Goal: Task Accomplishment & Management: Manage account settings

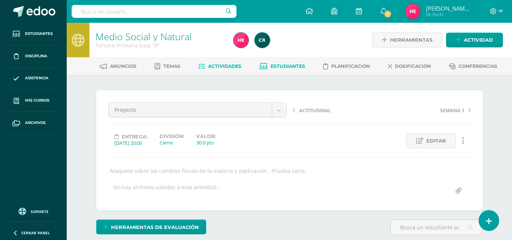
click at [252, 64] on span "Estudiantes" at bounding box center [288, 66] width 35 height 6
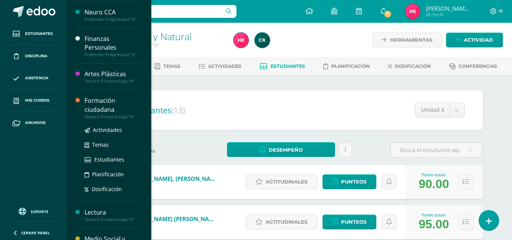
scroll to position [130, 0]
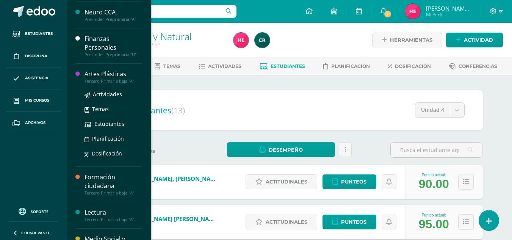
click at [105, 75] on div "Artes Plásticas" at bounding box center [114, 74] width 58 height 9
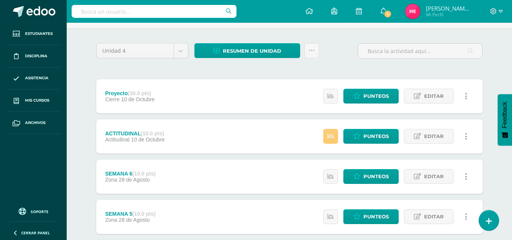
scroll to position [49, 0]
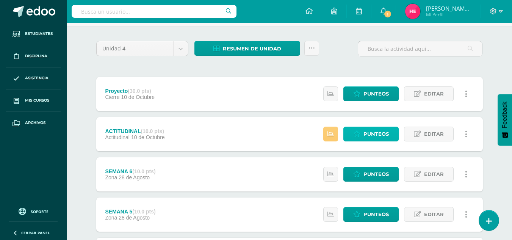
click at [358, 136] on icon at bounding box center [357, 134] width 7 height 6
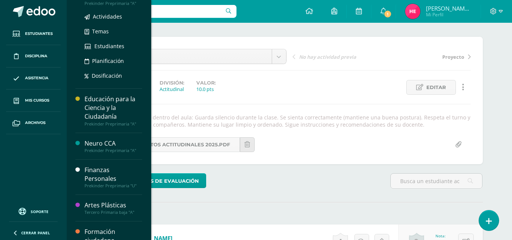
scroll to position [97, 0]
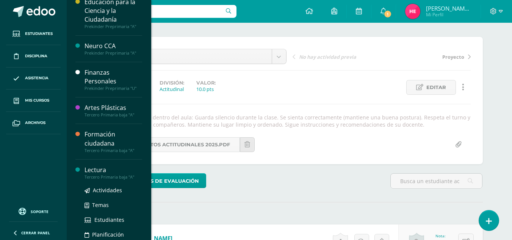
click at [93, 170] on div "Lectura" at bounding box center [114, 170] width 58 height 9
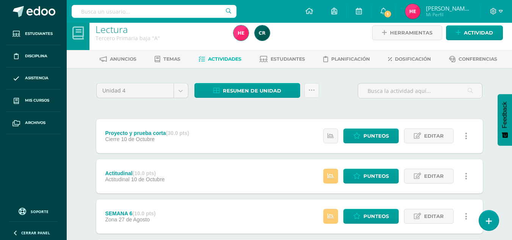
scroll to position [7, 0]
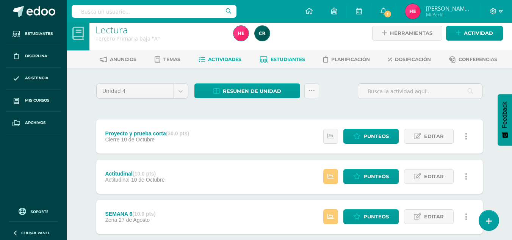
click at [292, 58] on span "Estudiantes" at bounding box center [288, 60] width 35 height 6
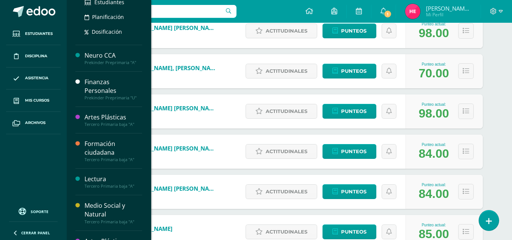
scroll to position [164, 0]
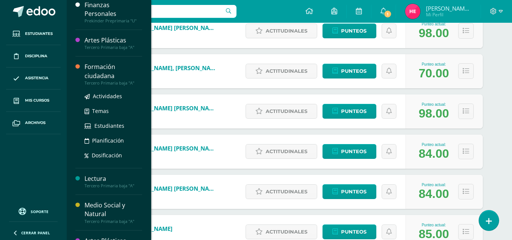
click at [102, 65] on div "Formación ciudadana" at bounding box center [114, 71] width 58 height 17
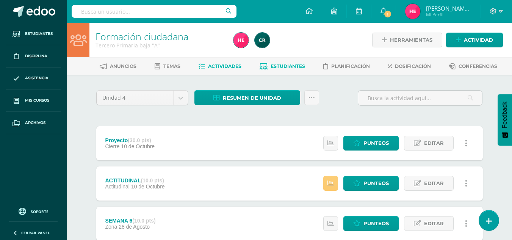
click at [284, 66] on span "Estudiantes" at bounding box center [288, 66] width 35 height 6
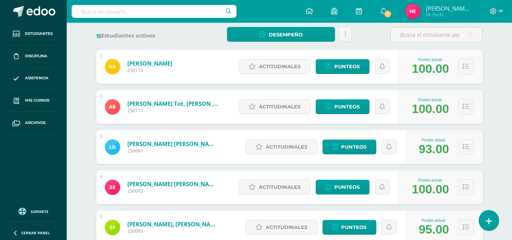
scroll to position [115, 0]
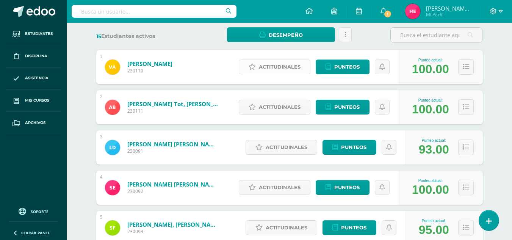
click at [276, 67] on span "Actitudinales" at bounding box center [280, 67] width 42 height 14
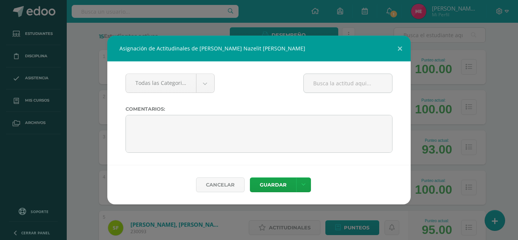
click at [81, 79] on div "Asignación de Actitudinales de Valentina Guadalupe Nazelit Arias Matute Todas l…" at bounding box center [259, 120] width 512 height 169
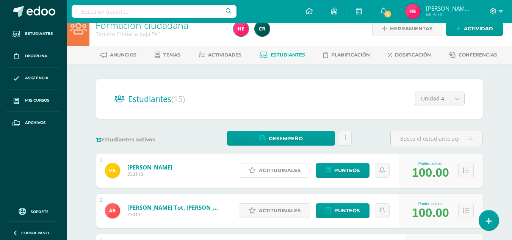
scroll to position [0, 0]
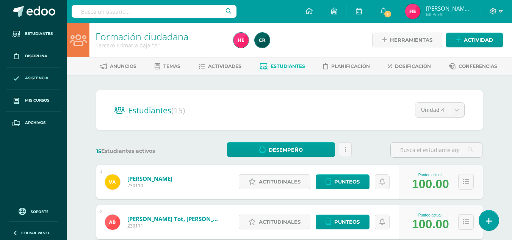
click at [59, 74] on link "Asistencia" at bounding box center [33, 79] width 55 height 22
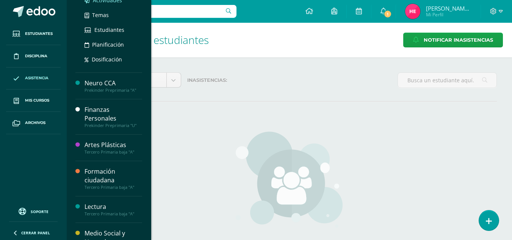
scroll to position [137, 0]
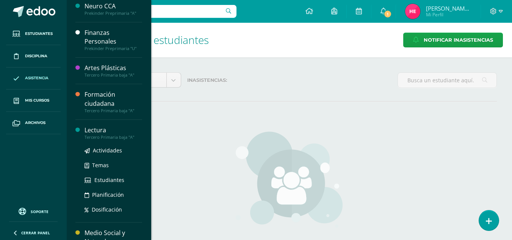
click at [99, 127] on div "Lectura" at bounding box center [114, 130] width 58 height 9
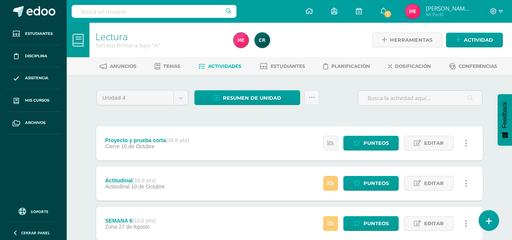
click at [227, 64] on span "Actividades" at bounding box center [224, 66] width 33 height 6
click at [372, 183] on span "Punteos" at bounding box center [376, 183] width 25 height 14
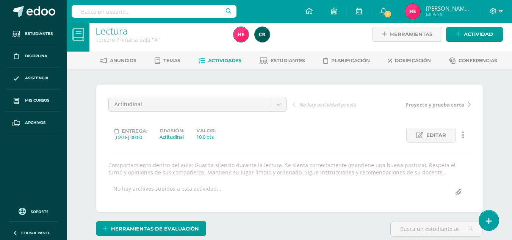
scroll to position [6, 0]
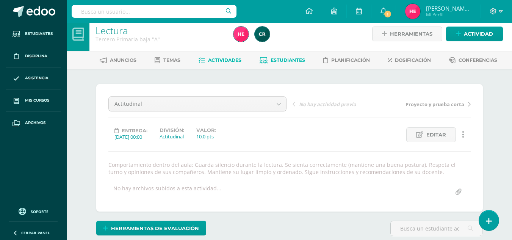
click at [285, 55] on link "Estudiantes" at bounding box center [283, 60] width 46 height 12
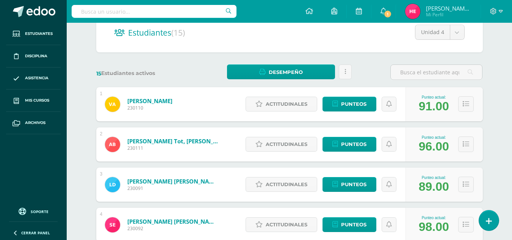
scroll to position [77, 0]
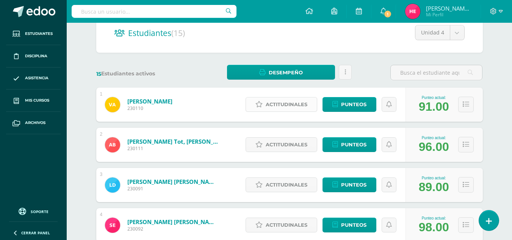
click at [282, 104] on span "Actitudinales" at bounding box center [287, 104] width 42 height 14
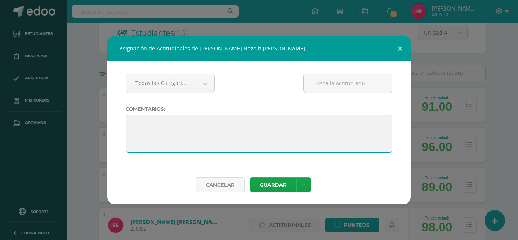
click at [257, 121] on textarea at bounding box center [259, 134] width 267 height 38
click at [151, 124] on textarea at bounding box center [259, 134] width 267 height 38
click at [137, 126] on textarea at bounding box center [259, 134] width 267 height 38
click at [132, 123] on textarea at bounding box center [259, 134] width 267 height 38
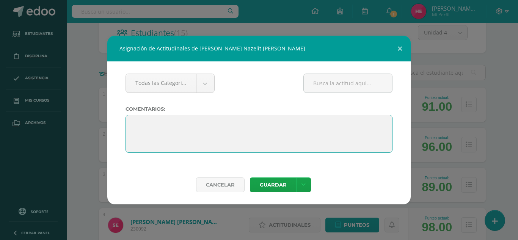
click at [132, 123] on textarea at bounding box center [259, 134] width 267 height 38
click at [168, 123] on textarea at bounding box center [259, 134] width 267 height 38
click at [135, 123] on textarea at bounding box center [259, 134] width 267 height 38
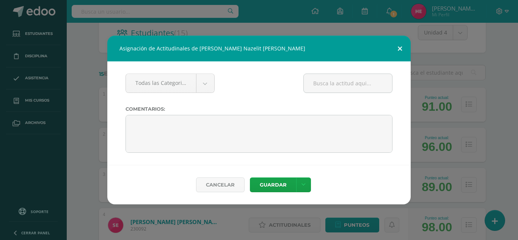
click at [400, 48] on button at bounding box center [400, 49] width 22 height 26
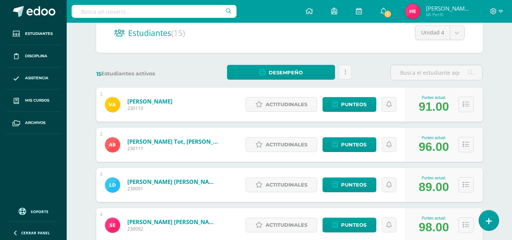
click at [198, 68] on div "15 Estudiantes activos Desempeño Descargar como HTML Descargar como PDF Enviar …" at bounding box center [289, 73] width 393 height 16
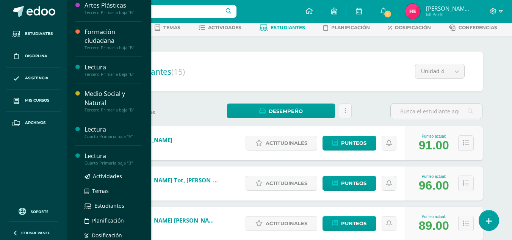
scroll to position [332, 0]
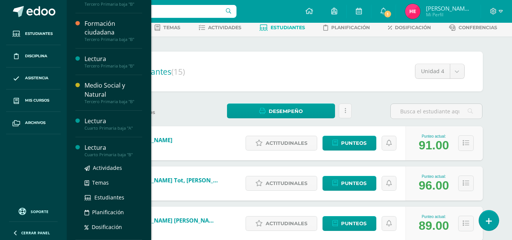
click at [105, 146] on div "Lectura" at bounding box center [114, 147] width 58 height 9
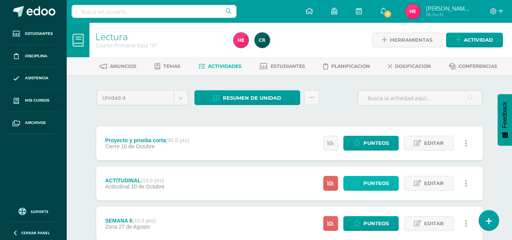
click at [369, 183] on span "Punteos" at bounding box center [376, 183] width 25 height 14
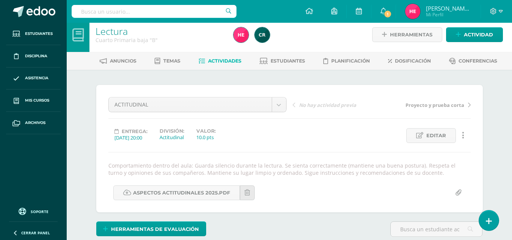
scroll to position [5, 0]
click at [286, 62] on span "Estudiantes" at bounding box center [288, 61] width 35 height 6
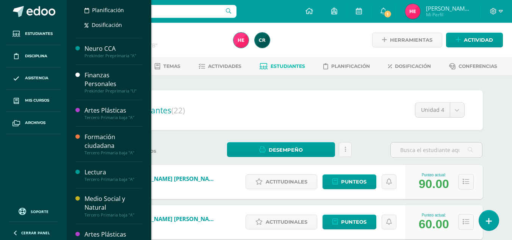
scroll to position [249, 0]
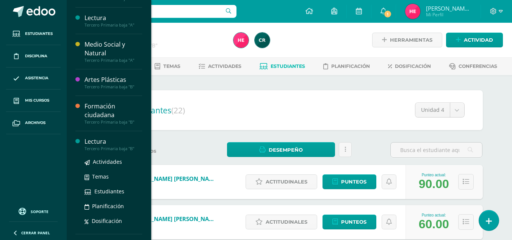
click at [96, 141] on div "Lectura" at bounding box center [114, 141] width 58 height 9
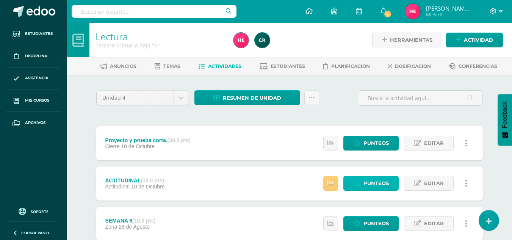
click at [374, 182] on span "Punteos" at bounding box center [376, 183] width 25 height 14
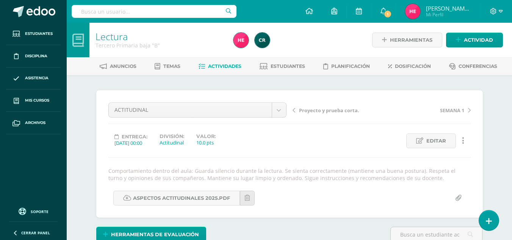
click at [230, 64] on span "Actividades" at bounding box center [224, 66] width 33 height 6
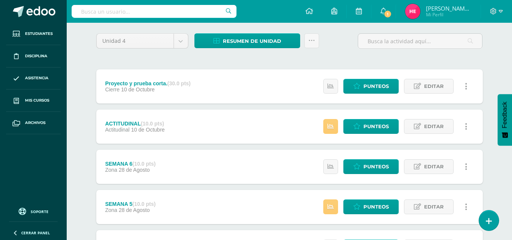
scroll to position [59, 0]
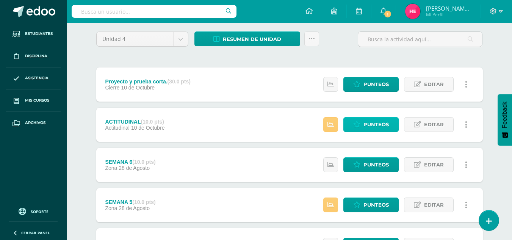
click at [381, 121] on span "Punteos" at bounding box center [376, 125] width 25 height 14
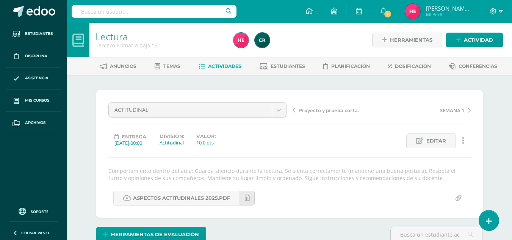
click at [226, 66] on span "Actividades" at bounding box center [224, 66] width 33 height 6
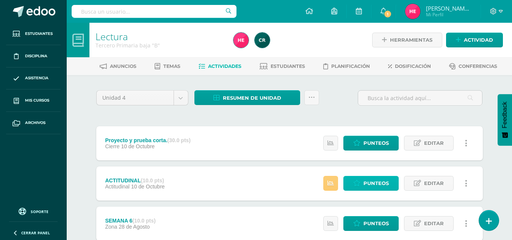
click at [382, 182] on span "Punteos" at bounding box center [376, 183] width 25 height 14
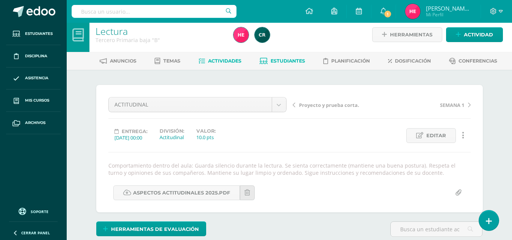
click at [300, 61] on span "Estudiantes" at bounding box center [288, 61] width 35 height 6
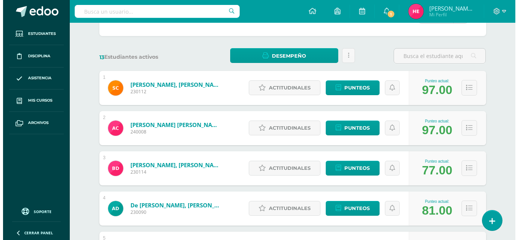
scroll to position [94, 0]
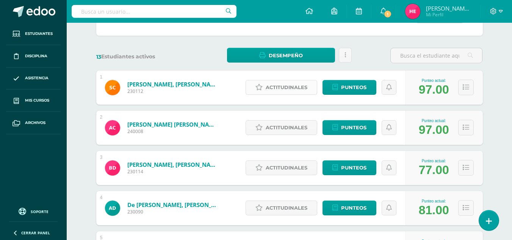
click at [289, 88] on span "Actitudinales" at bounding box center [287, 87] width 42 height 14
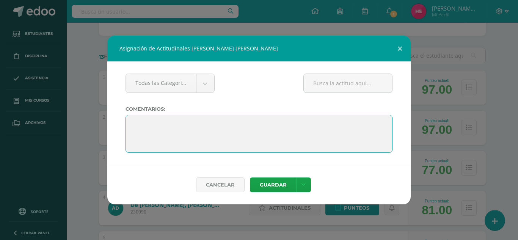
click at [178, 121] on textarea at bounding box center [259, 134] width 267 height 38
click at [141, 122] on textarea at bounding box center [259, 134] width 267 height 38
click at [135, 125] on textarea at bounding box center [259, 134] width 267 height 38
click at [131, 125] on textarea at bounding box center [259, 134] width 267 height 38
paste textarea ""El esfuerzo de hoy es el éxito de mañana"."
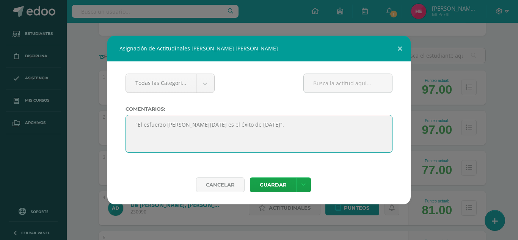
click at [244, 130] on textarea at bounding box center [259, 134] width 267 height 38
click at [248, 125] on textarea at bounding box center [259, 134] width 267 height 38
click at [306, 124] on textarea at bounding box center [259, 134] width 267 height 38
click at [306, 126] on textarea at bounding box center [259, 134] width 267 height 38
click at [322, 126] on textarea at bounding box center [259, 134] width 267 height 38
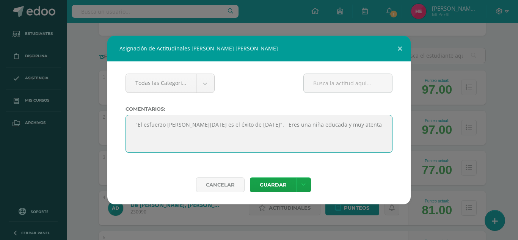
click at [245, 125] on textarea at bounding box center [259, 134] width 267 height 38
click at [244, 126] on textarea at bounding box center [259, 134] width 267 height 38
click at [335, 125] on textarea at bounding box center [259, 134] width 267 height 38
click at [236, 134] on textarea at bounding box center [259, 134] width 267 height 38
click at [263, 131] on textarea at bounding box center [259, 134] width 267 height 38
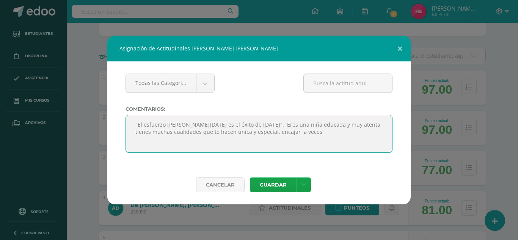
click at [279, 131] on textarea at bounding box center [259, 134] width 267 height 38
drag, startPoint x: 305, startPoint y: 137, endPoint x: 302, endPoint y: 132, distance: 5.2
click at [302, 132] on textarea at bounding box center [259, 134] width 267 height 38
click at [305, 127] on textarea at bounding box center [259, 134] width 267 height 38
click at [330, 123] on textarea at bounding box center [259, 134] width 267 height 38
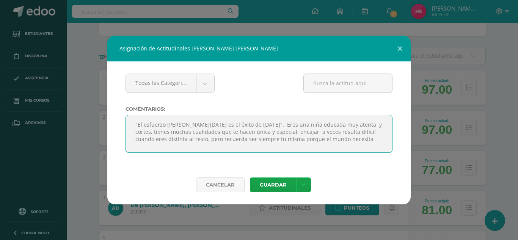
click at [347, 151] on textarea at bounding box center [259, 134] width 267 height 38
click at [336, 140] on textarea at bounding box center [259, 134] width 267 height 38
click at [349, 128] on textarea at bounding box center [259, 134] width 267 height 38
click at [350, 125] on textarea at bounding box center [259, 134] width 267 height 38
click at [373, 141] on textarea at bounding box center [259, 134] width 267 height 38
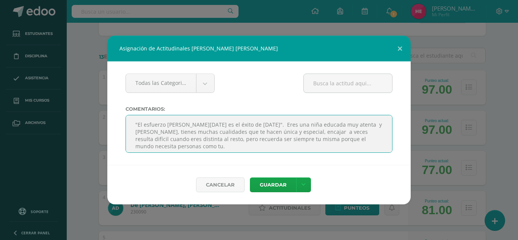
click at [140, 149] on textarea at bounding box center [259, 134] width 267 height 38
type textarea ""El esfuerzo de hoy es el éxito de mañana". Eres una niña educada muy atenta y …"
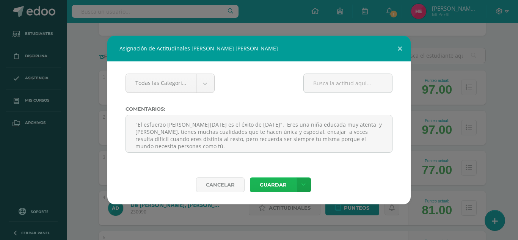
click at [278, 186] on button "Guardar" at bounding box center [273, 185] width 46 height 15
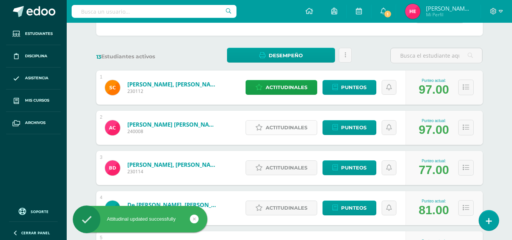
click at [295, 130] on span "Actitudinales" at bounding box center [287, 128] width 42 height 14
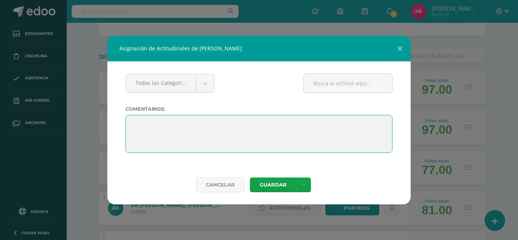
click at [189, 121] on textarea at bounding box center [259, 134] width 267 height 38
click at [135, 121] on textarea at bounding box center [259, 134] width 267 height 38
click at [132, 124] on textarea at bounding box center [259, 134] width 267 height 38
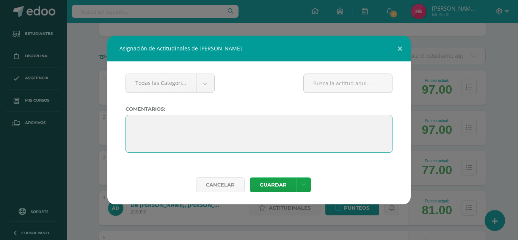
paste textarea ""Cada día es una nueva oportunidad para aprender"
click at [270, 126] on textarea at bounding box center [259, 134] width 267 height 38
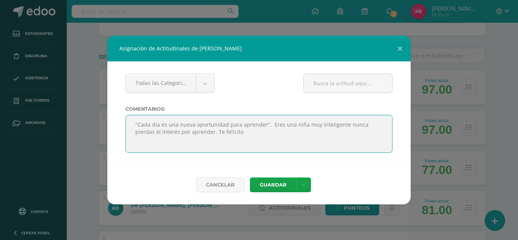
click at [341, 125] on textarea at bounding box center [259, 134] width 267 height 38
click at [243, 134] on textarea at bounding box center [259, 134] width 267 height 38
click at [326, 130] on textarea at bounding box center [259, 134] width 267 height 38
click at [156, 141] on textarea at bounding box center [259, 134] width 267 height 38
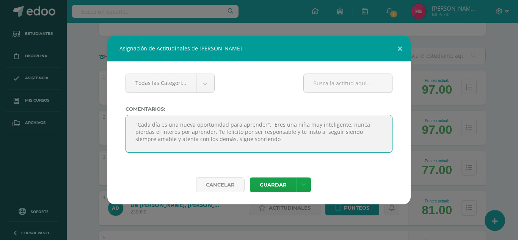
click at [215, 141] on textarea at bounding box center [259, 134] width 267 height 38
click at [256, 140] on textarea at bounding box center [259, 134] width 267 height 38
type textarea ""Cada día es una nueva oportunidad para aprender". Eres una niña muy inteligent…"
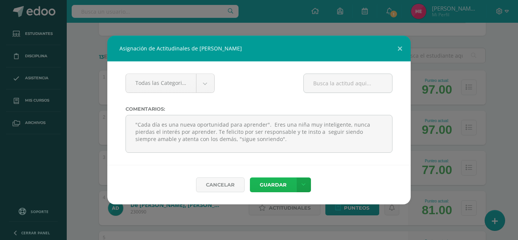
click at [271, 179] on button "Guardar" at bounding box center [273, 185] width 46 height 15
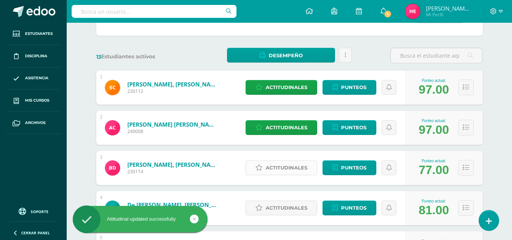
click at [286, 166] on span "Actitudinales" at bounding box center [287, 168] width 42 height 14
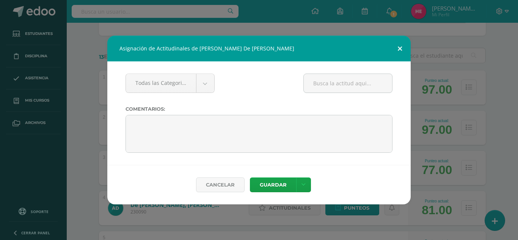
click at [401, 48] on button at bounding box center [400, 49] width 22 height 26
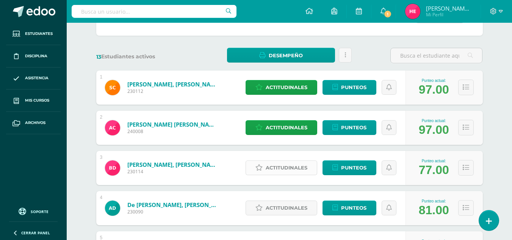
click at [288, 171] on span "Actitudinales" at bounding box center [287, 168] width 42 height 14
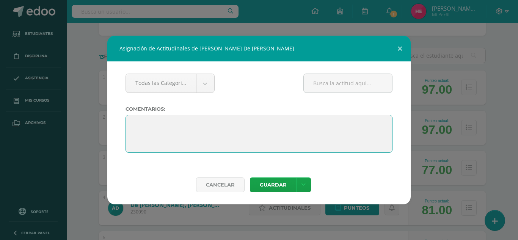
click at [154, 125] on textarea at bounding box center [259, 134] width 267 height 38
click at [136, 125] on textarea at bounding box center [259, 134] width 267 height 38
click at [134, 125] on textarea at bounding box center [259, 134] width 267 height 38
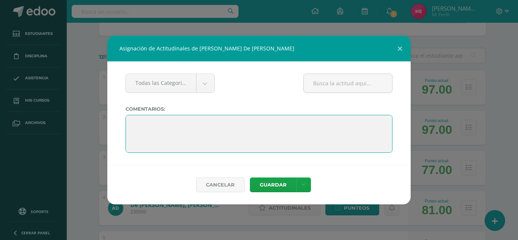
click at [137, 129] on textarea at bounding box center [259, 134] width 267 height 38
click at [136, 125] on textarea at bounding box center [259, 134] width 267 height 38
paste textarea ""Con cada desafío académico, encuentras una oportunidad para crecer y aprender"."
click at [350, 126] on textarea at bounding box center [259, 134] width 267 height 38
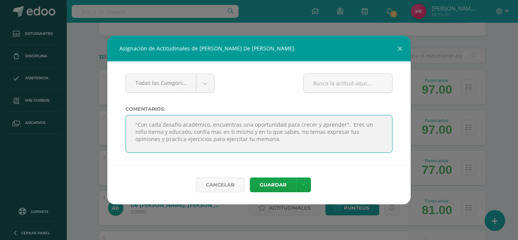
click at [370, 133] on textarea at bounding box center [259, 134] width 267 height 38
click at [247, 143] on textarea at bounding box center [259, 134] width 267 height 38
click at [247, 140] on textarea at bounding box center [259, 134] width 267 height 38
click at [365, 131] on textarea at bounding box center [259, 134] width 267 height 38
click at [368, 134] on textarea at bounding box center [259, 134] width 267 height 38
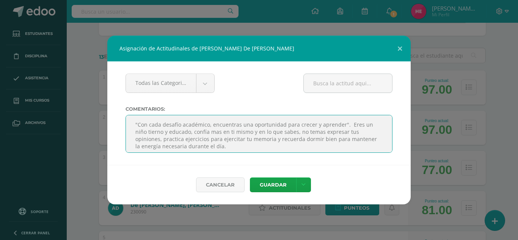
click at [365, 134] on textarea at bounding box center [259, 134] width 267 height 38
click at [367, 134] on textarea at bounding box center [259, 134] width 267 height 38
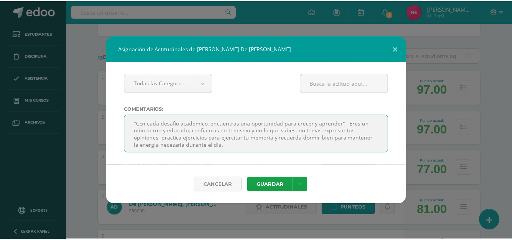
scroll to position [0, 0]
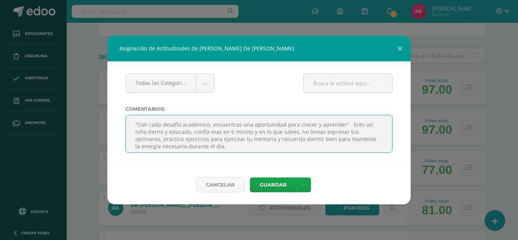
click at [204, 133] on textarea at bounding box center [259, 134] width 267 height 38
click at [205, 145] on textarea at bounding box center [259, 134] width 267 height 38
click at [346, 125] on textarea at bounding box center [259, 134] width 267 height 38
click at [202, 148] on textarea at bounding box center [259, 134] width 267 height 38
click at [202, 146] on textarea at bounding box center [259, 134] width 267 height 38
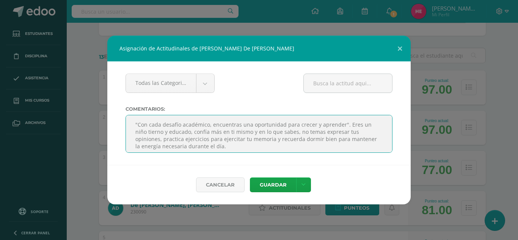
click at [202, 148] on textarea at bounding box center [259, 134] width 267 height 38
type textarea ""Con cada desafío académico, encuentras una oportunidad para crecer y aprender"…"
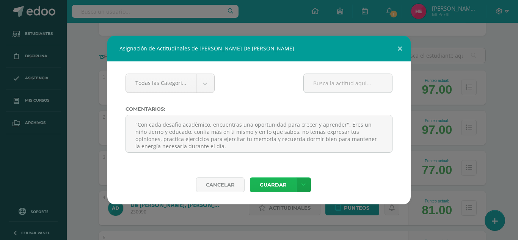
click at [289, 182] on button "Guardar" at bounding box center [273, 185] width 46 height 15
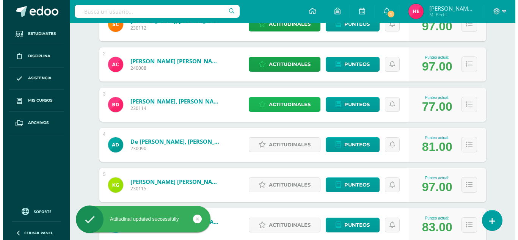
scroll to position [158, 0]
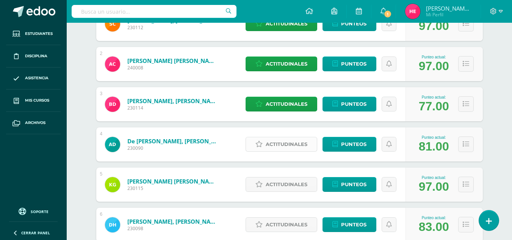
click at [289, 146] on span "Actitudinales" at bounding box center [287, 144] width 42 height 14
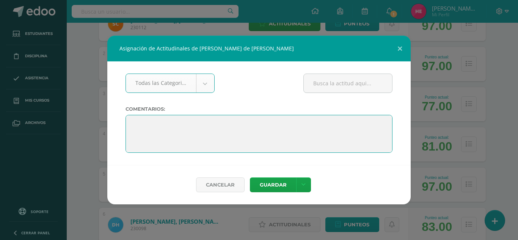
click at [180, 130] on textarea at bounding box center [259, 134] width 267 height 38
click at [141, 124] on textarea at bounding box center [259, 134] width 267 height 38
click at [136, 123] on textarea at bounding box center [259, 134] width 267 height 38
click at [133, 122] on textarea at bounding box center [259, 134] width 267 height 38
paste textarea ""La disciplina y la dedicación son las herramientas que te llevarán a lograr lo…"
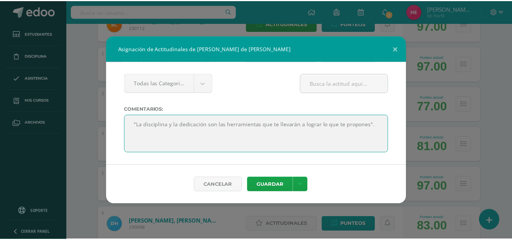
scroll to position [0, 0]
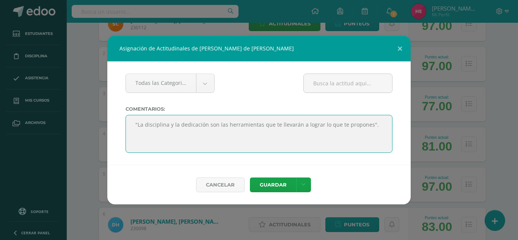
click at [371, 129] on textarea at bounding box center [259, 134] width 267 height 38
click at [376, 127] on textarea at bounding box center [259, 134] width 267 height 38
type textarea ""La disciplina y la dedicación son las herramientas que te llevarán a lograr lo…"
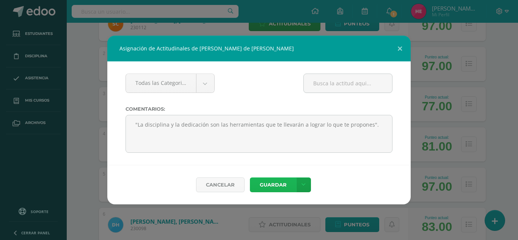
click at [280, 183] on button "Guardar" at bounding box center [273, 185] width 46 height 15
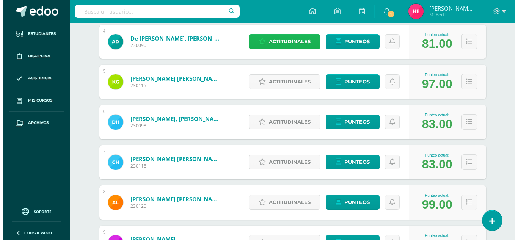
scroll to position [263, 0]
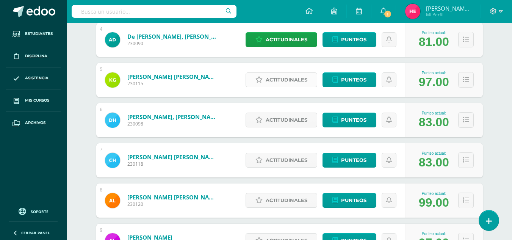
click at [300, 79] on span "Actitudinales" at bounding box center [287, 80] width 42 height 14
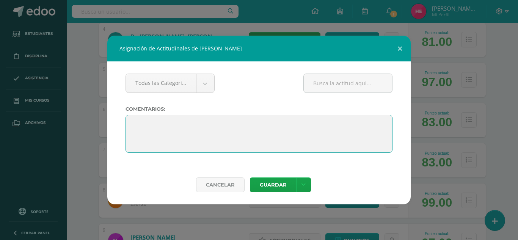
click at [149, 119] on textarea at bounding box center [259, 134] width 267 height 38
click at [133, 124] on textarea at bounding box center [259, 134] width 267 height 38
click at [148, 125] on textarea at bounding box center [259, 134] width 267 height 38
click at [132, 125] on textarea at bounding box center [259, 134] width 267 height 38
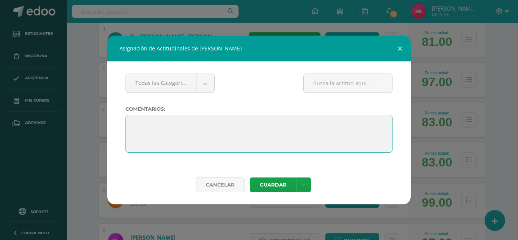
paste textarea ""El esfuerzo de hoy es el éxito de mañana"."
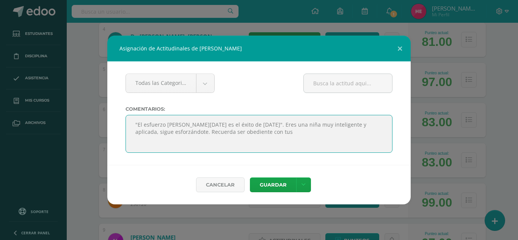
click at [137, 126] on textarea at bounding box center [259, 134] width 267 height 38
click at [135, 125] on textarea at bounding box center [259, 134] width 267 height 38
click at [250, 135] on textarea at bounding box center [259, 134] width 267 height 38
click at [135, 124] on textarea at bounding box center [259, 134] width 267 height 38
click at [254, 132] on textarea at bounding box center [259, 134] width 267 height 38
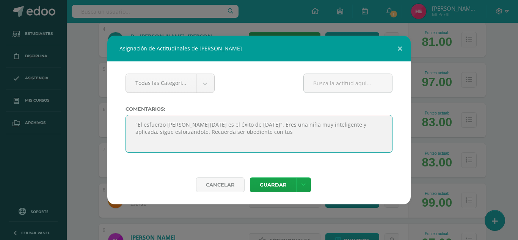
click at [249, 133] on textarea at bounding box center [259, 134] width 267 height 38
click at [252, 134] on textarea at bounding box center [259, 134] width 267 height 38
type textarea ""El esfuerzo de hoy es el éxito de mañana". Eres una niña muy inteligente y apl…"
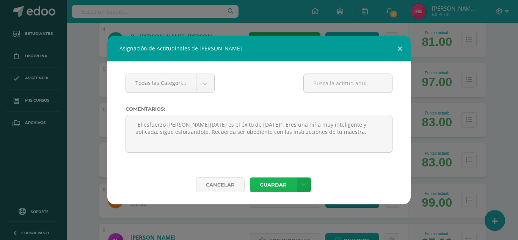
click at [287, 183] on button "Guardar" at bounding box center [273, 185] width 46 height 15
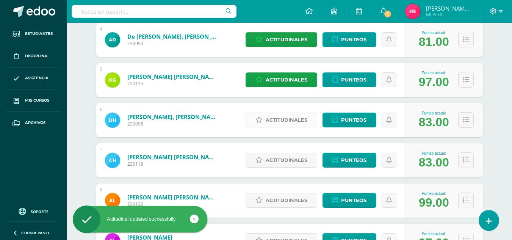
click at [288, 118] on span "Actitudinales" at bounding box center [287, 120] width 42 height 14
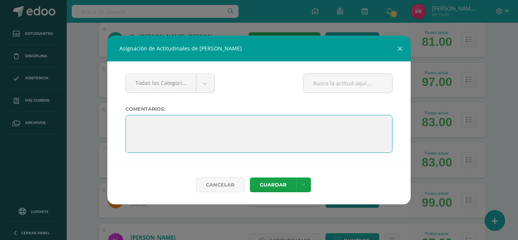
click at [140, 122] on textarea at bounding box center [259, 134] width 267 height 38
paste textarea ""El esfuerzo de hoy es el éxito de mañana"."
click at [140, 122] on textarea at bounding box center [259, 134] width 267 height 38
click at [140, 126] on textarea at bounding box center [259, 134] width 267 height 38
click at [251, 129] on textarea at bounding box center [259, 134] width 267 height 38
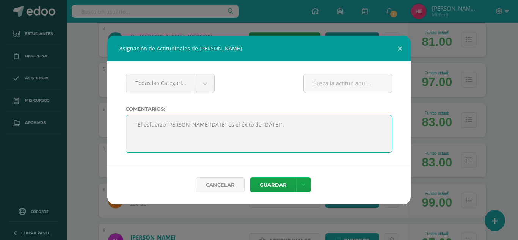
click at [242, 125] on textarea at bounding box center [259, 134] width 267 height 38
type textarea """
paste textarea ""No te detengas cuando estés cansado, detente cuando hayas terminado"."
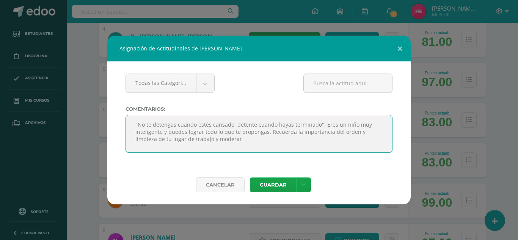
click at [166, 131] on textarea at bounding box center [259, 134] width 267 height 38
click at [193, 135] on textarea at bounding box center [259, 134] width 267 height 38
click at [258, 140] on textarea at bounding box center [259, 134] width 267 height 38
type textarea ""No te detengas cuando estés cansado, detente cuando hayas terminado". Eres un …"
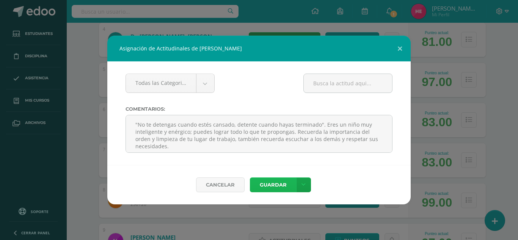
click at [278, 184] on button "Guardar" at bounding box center [273, 185] width 46 height 15
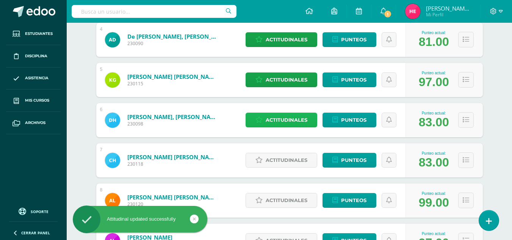
click at [284, 122] on span "Actitudinales" at bounding box center [287, 120] width 42 height 14
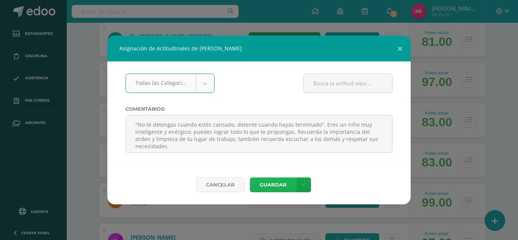
click at [266, 186] on button "Guardar" at bounding box center [273, 185] width 46 height 15
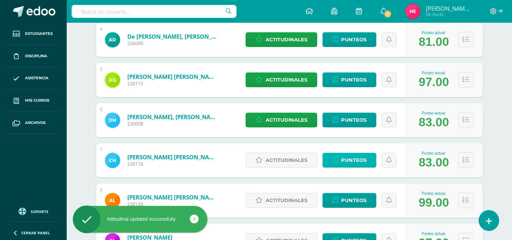
click at [358, 162] on span "Punteos" at bounding box center [353, 160] width 25 height 14
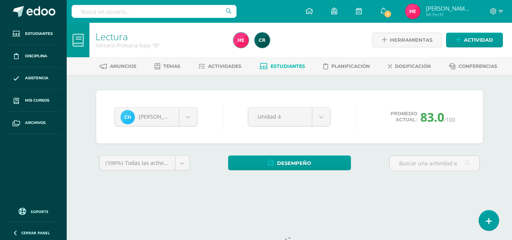
click at [278, 66] on span "Estudiantes" at bounding box center [288, 66] width 35 height 6
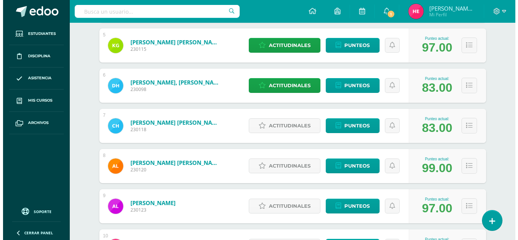
scroll to position [300, 0]
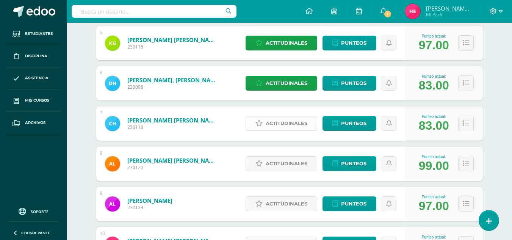
click at [282, 124] on span "Actitudinales" at bounding box center [287, 123] width 42 height 14
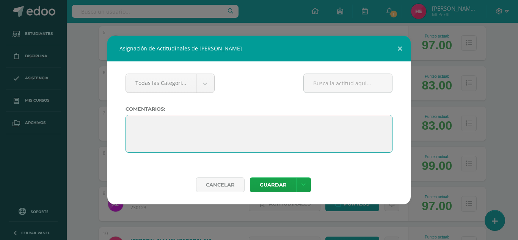
click at [150, 124] on textarea at bounding box center [259, 134] width 267 height 38
click at [139, 125] on textarea at bounding box center [259, 134] width 267 height 38
click at [135, 125] on textarea at bounding box center [259, 134] width 267 height 38
click at [130, 124] on textarea at bounding box center [259, 134] width 267 height 38
paste textarea ""El éxito es la suma de pequeños esfuerzos repetidos día tras día"."
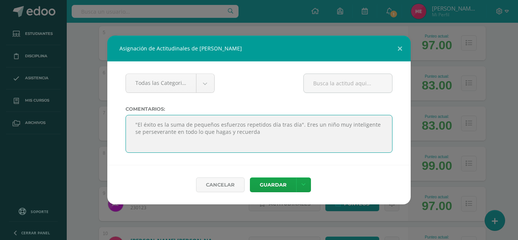
click at [370, 129] on textarea at bounding box center [259, 134] width 267 height 38
click at [370, 127] on textarea at bounding box center [259, 134] width 267 height 38
click at [259, 136] on textarea at bounding box center [259, 134] width 267 height 38
click at [258, 131] on textarea at bounding box center [259, 134] width 267 height 38
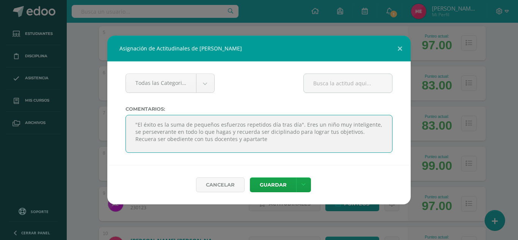
click at [154, 140] on textarea at bounding box center [259, 134] width 267 height 38
click at [267, 141] on textarea at bounding box center [259, 134] width 267 height 38
click at [234, 132] on textarea at bounding box center [259, 134] width 267 height 38
click at [167, 132] on textarea at bounding box center [259, 134] width 267 height 38
click at [208, 140] on textarea at bounding box center [259, 134] width 267 height 38
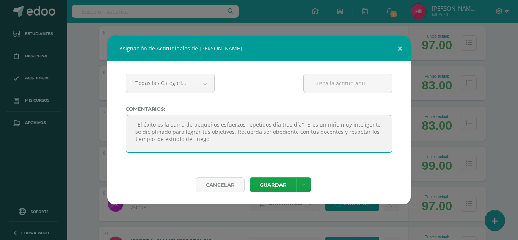
click at [191, 139] on textarea at bounding box center [259, 134] width 267 height 38
click at [192, 140] on textarea at bounding box center [259, 134] width 267 height 38
click at [209, 142] on textarea at bounding box center [259, 134] width 267 height 38
type textarea ""El éxito es la suma de pequeños esfuerzos repetidos día tras día". Eres un niñ…"
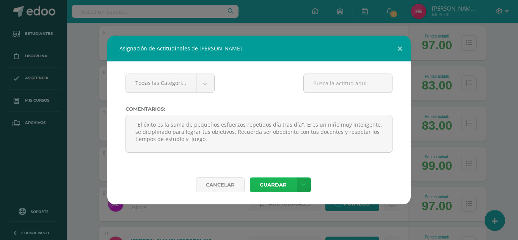
click at [284, 189] on button "Guardar" at bounding box center [273, 185] width 46 height 15
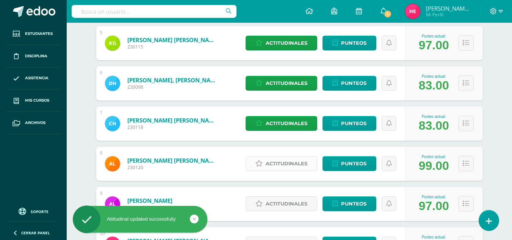
click at [294, 164] on span "Actitudinales" at bounding box center [287, 164] width 42 height 14
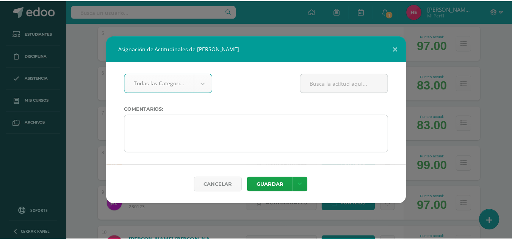
scroll to position [0, 0]
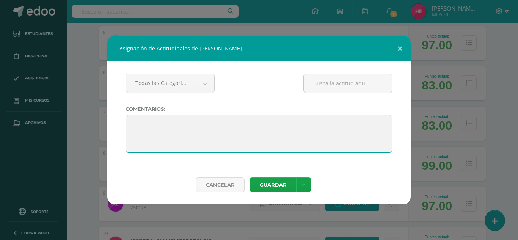
click at [148, 123] on textarea at bounding box center [259, 134] width 267 height 38
click at [138, 123] on textarea at bounding box center [259, 134] width 267 height 38
click at [144, 124] on textarea at bounding box center [259, 134] width 267 height 38
click at [145, 123] on textarea at bounding box center [259, 134] width 267 height 38
click at [135, 125] on textarea at bounding box center [259, 134] width 267 height 38
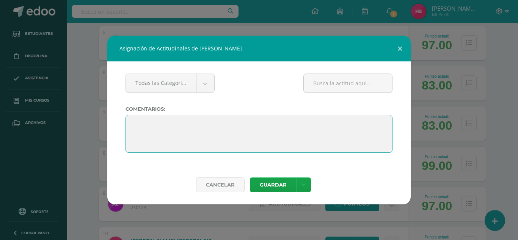
click at [135, 125] on textarea at bounding box center [259, 134] width 267 height 38
click at [133, 122] on textarea at bounding box center [259, 134] width 267 height 38
click at [170, 124] on textarea at bounding box center [259, 134] width 267 height 38
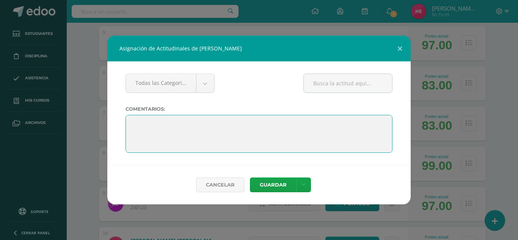
click at [133, 122] on textarea at bounding box center [259, 134] width 267 height 38
click at [133, 124] on textarea at bounding box center [259, 134] width 267 height 38
paste textarea ""El conocimiento es un arma poderosa"."
click at [206, 125] on textarea at bounding box center [259, 134] width 267 height 38
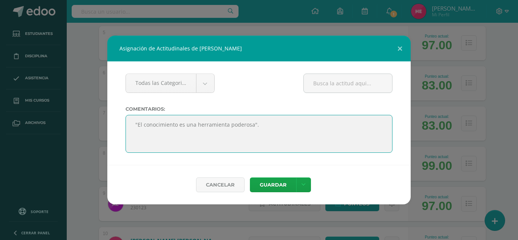
click at [256, 124] on textarea at bounding box center [259, 134] width 267 height 38
click at [354, 125] on textarea at bounding box center [259, 134] width 267 height 38
drag, startPoint x: 352, startPoint y: 126, endPoint x: 333, endPoint y: 137, distance: 22.0
click at [333, 137] on textarea at bounding box center [259, 134] width 267 height 38
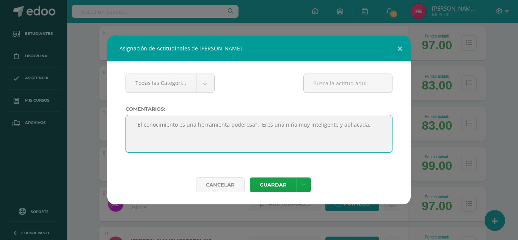
click at [364, 126] on textarea at bounding box center [259, 134] width 267 height 38
click at [363, 125] on textarea at bounding box center [259, 134] width 267 height 38
click at [231, 135] on textarea at bounding box center [259, 134] width 267 height 38
click at [232, 134] on textarea at bounding box center [259, 134] width 267 height 38
click at [234, 131] on textarea at bounding box center [259, 134] width 267 height 38
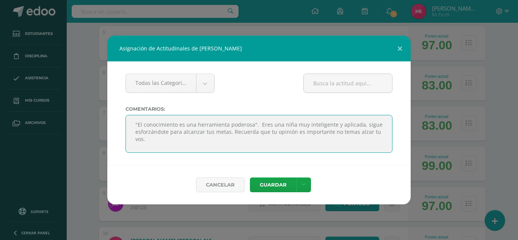
click at [328, 134] on textarea at bounding box center [259, 134] width 267 height 38
click at [164, 143] on textarea at bounding box center [259, 134] width 267 height 38
type textarea ""El conocimiento es una herramienta poderosa". Eres una niña muy inteligente y …"
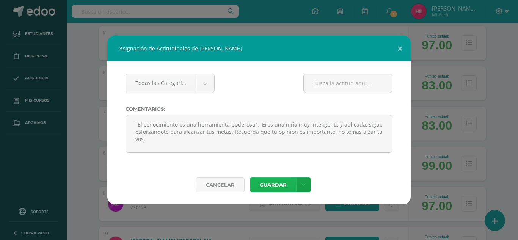
click at [283, 188] on button "Guardar" at bounding box center [273, 185] width 46 height 15
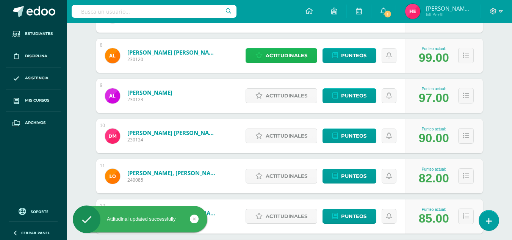
scroll to position [408, 0]
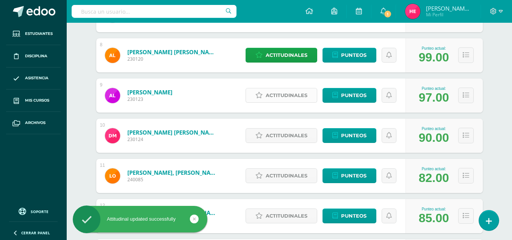
click at [283, 93] on span "Actitudinales" at bounding box center [287, 95] width 42 height 14
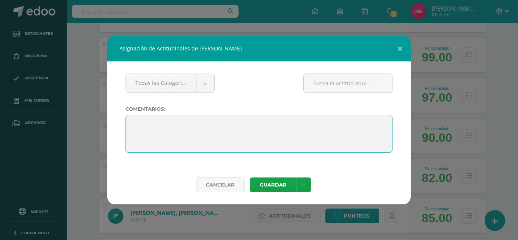
click at [156, 123] on textarea at bounding box center [259, 134] width 267 height 38
click at [131, 124] on textarea at bounding box center [259, 134] width 267 height 38
paste textarea ""El esfuerzo de hoy es el éxito de mañana"."
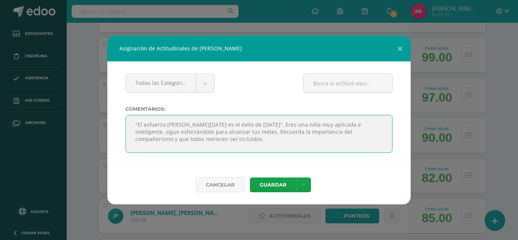
click at [225, 134] on textarea at bounding box center [259, 134] width 267 height 38
type textarea ""El esfuerzo de hoy es el éxito de mañana". Eres una niña muy aplicada e inteli…"
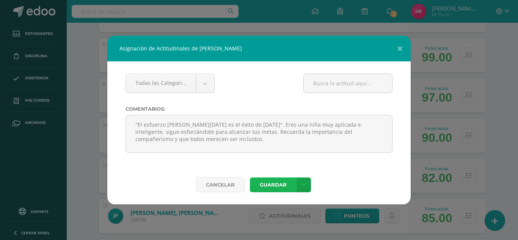
click at [282, 182] on button "Guardar" at bounding box center [273, 185] width 46 height 15
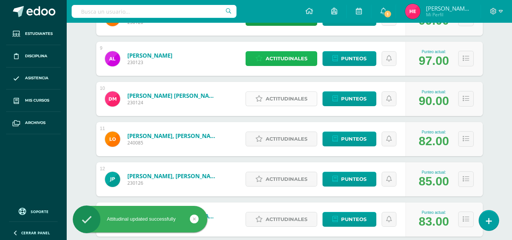
scroll to position [447, 0]
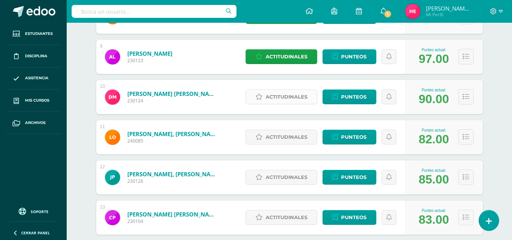
click at [285, 96] on span "Actitudinales" at bounding box center [287, 97] width 42 height 14
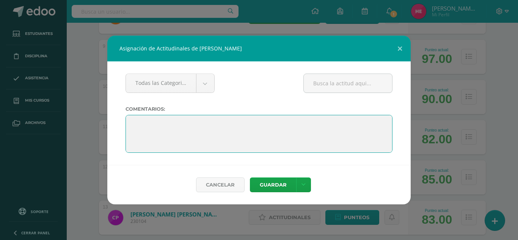
click at [158, 122] on textarea at bounding box center [259, 134] width 267 height 38
click at [130, 121] on textarea at bounding box center [259, 134] width 267 height 38
paste textarea ""El esfuerzo de hoy es el éxito de mañana"."
type textarea """
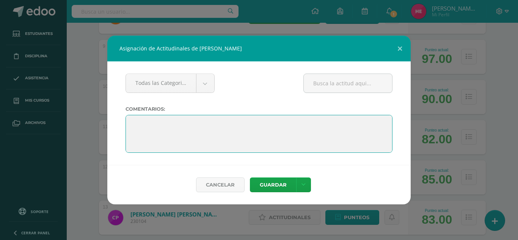
paste textarea ""La disciplina y la dedicación son las herramientas que te llevarán a lograr lo…"
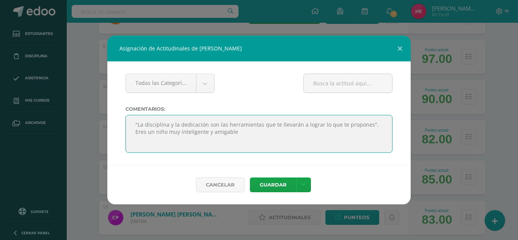
click at [179, 132] on textarea at bounding box center [259, 134] width 267 height 38
click at [227, 133] on textarea at bounding box center [259, 134] width 267 height 38
click at [198, 132] on textarea at bounding box center [259, 134] width 267 height 38
click at [219, 133] on textarea at bounding box center [259, 134] width 267 height 38
click at [341, 134] on textarea at bounding box center [259, 134] width 267 height 38
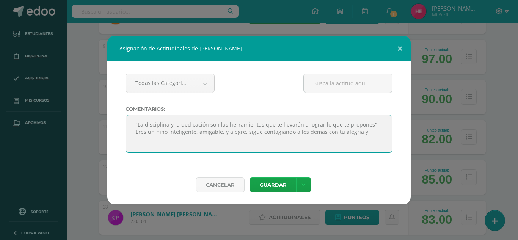
click at [341, 134] on textarea at bounding box center [259, 134] width 267 height 38
click at [362, 134] on textarea at bounding box center [259, 134] width 267 height 38
click at [240, 131] on textarea at bounding box center [259, 134] width 267 height 38
click at [197, 132] on textarea at bounding box center [259, 134] width 267 height 38
click at [256, 143] on textarea at bounding box center [259, 134] width 267 height 38
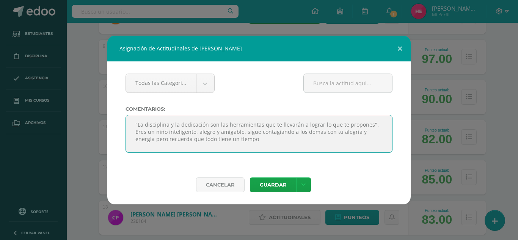
click at [256, 141] on textarea at bounding box center [259, 134] width 267 height 38
click at [154, 141] on textarea at bounding box center [259, 134] width 267 height 38
click at [239, 139] on textarea at bounding box center [259, 134] width 267 height 38
click at [241, 140] on textarea at bounding box center [259, 134] width 267 height 38
type textarea ""La disciplina y la dedicación son las herramientas que te llevarán a lograr lo…"
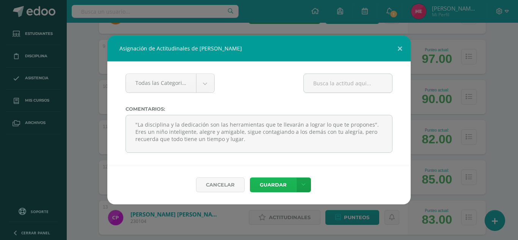
click at [279, 185] on button "Guardar" at bounding box center [273, 185] width 46 height 15
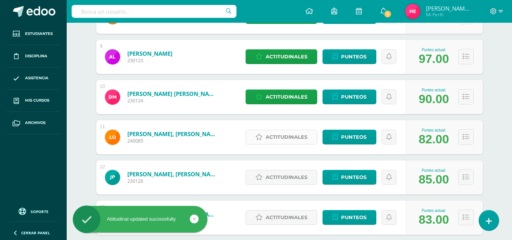
click at [296, 134] on span "Actitudinales" at bounding box center [287, 137] width 42 height 14
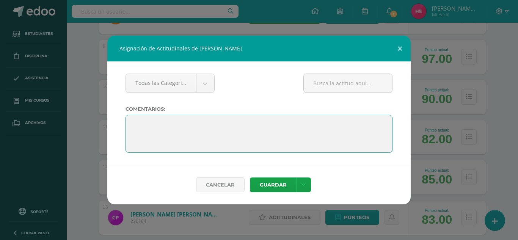
click at [138, 125] on textarea at bounding box center [259, 134] width 267 height 38
click at [131, 125] on textarea at bounding box center [259, 134] width 267 height 38
click at [134, 125] on textarea at bounding box center [259, 134] width 267 height 38
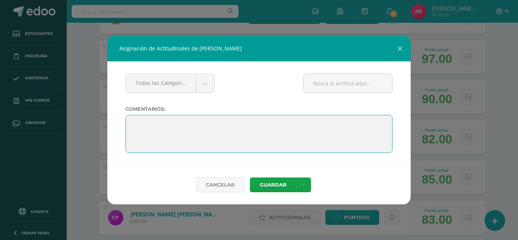
paste textarea ""No importa cuán lento avances, siempre y cuando no te detengas"."
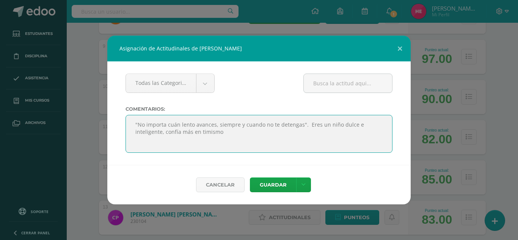
click at [205, 134] on textarea at bounding box center [259, 134] width 267 height 38
click at [223, 134] on textarea at bounding box center [259, 134] width 267 height 38
click at [283, 132] on textarea at bounding box center [259, 134] width 267 height 38
click at [360, 135] on textarea at bounding box center [259, 134] width 267 height 38
type textarea ""No importa cuán lento avances, siempre y cuando no te detengas". Eres un niño …"
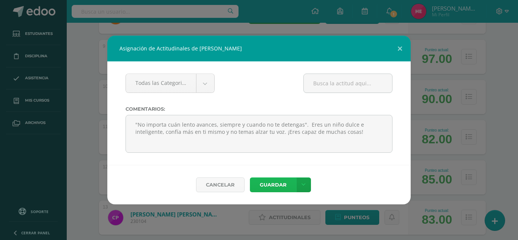
click at [281, 185] on button "Guardar" at bounding box center [273, 185] width 46 height 15
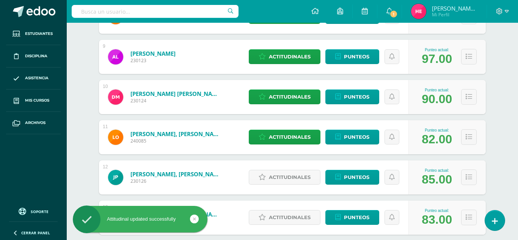
click at [281, 185] on button "Guardar" at bounding box center [272, 178] width 42 height 13
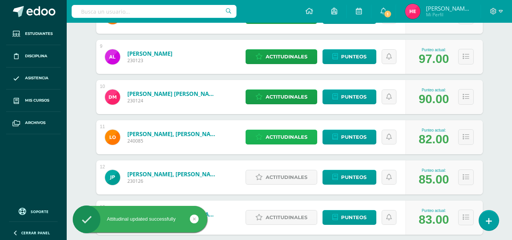
scroll to position [492, 0]
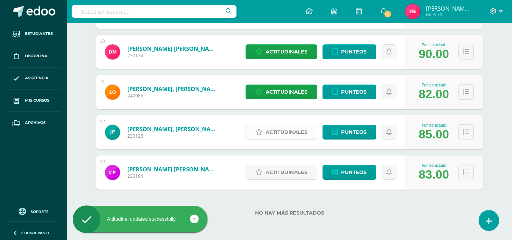
click at [289, 136] on span "Actitudinales" at bounding box center [287, 132] width 42 height 14
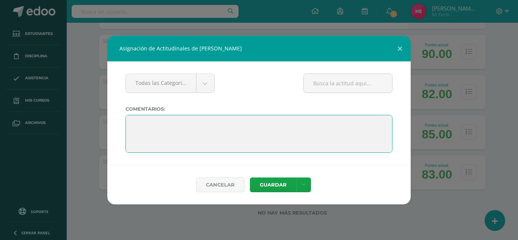
click at [143, 121] on textarea at bounding box center [259, 134] width 267 height 38
click at [131, 124] on textarea at bounding box center [259, 134] width 267 height 38
click at [130, 123] on textarea at bounding box center [259, 134] width 267 height 38
paste textarea ""Dime y lo olvido, enséñame y lo recuerdo, involúcrame y lo aprendo" (Benjamin …"
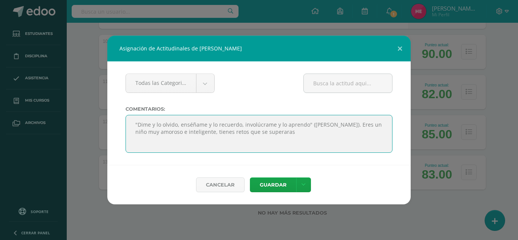
click at [270, 133] on textarea at bounding box center [259, 134] width 267 height 38
paste textarea ""Dime y lo olvido, enséñame y lo recuerdo, involúcrame y lo aprendo" (Benjamin …"
click at [301, 133] on textarea at bounding box center [259, 134] width 267 height 38
click at [277, 132] on textarea at bounding box center [259, 134] width 267 height 38
click at [275, 133] on textarea at bounding box center [259, 134] width 267 height 38
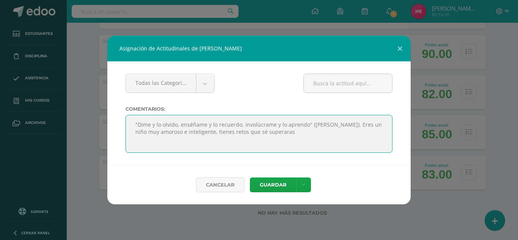
click at [301, 135] on textarea at bounding box center [259, 134] width 267 height 38
click at [243, 141] on textarea at bounding box center [259, 134] width 267 height 38
click at [244, 140] on textarea at bounding box center [259, 134] width 267 height 38
click at [234, 141] on textarea at bounding box center [259, 134] width 267 height 38
click at [354, 140] on textarea at bounding box center [259, 134] width 267 height 38
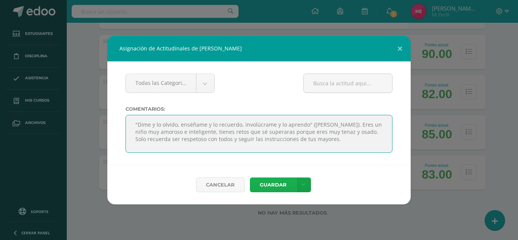
type textarea ""Dime y lo olvido, enséñame y lo recuerdo, involúcrame y lo aprendo" (Benjamin …"
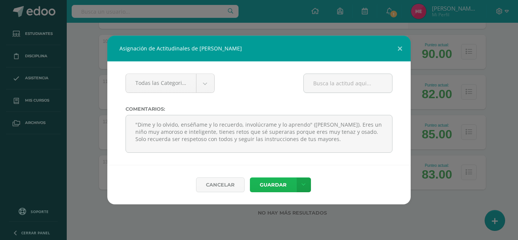
click at [284, 183] on button "Guardar" at bounding box center [273, 185] width 46 height 15
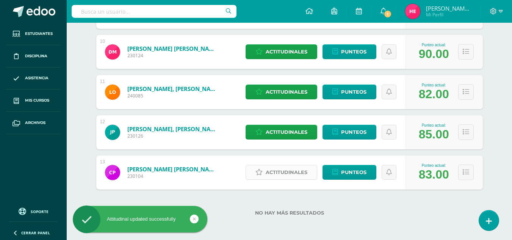
click at [292, 171] on span "Actitudinales" at bounding box center [287, 172] width 42 height 14
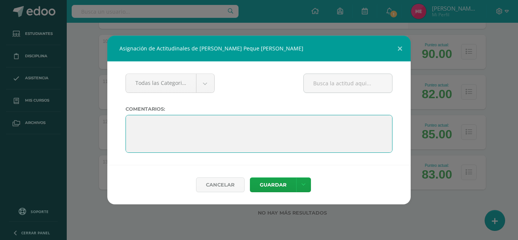
click at [141, 118] on textarea at bounding box center [259, 134] width 267 height 38
click at [135, 123] on textarea at bounding box center [259, 134] width 267 height 38
click at [133, 125] on textarea at bounding box center [259, 134] width 267 height 38
paste textarea ""Cada día es una nueva oportunidad para aprender"."
click at [271, 129] on textarea at bounding box center [259, 134] width 267 height 38
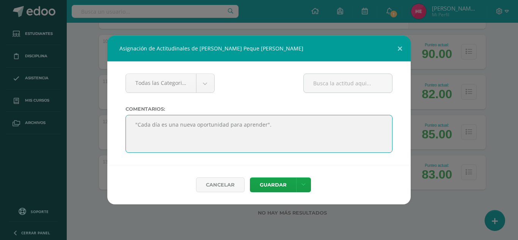
click at [267, 125] on textarea at bounding box center [259, 134] width 267 height 38
click at [133, 122] on textarea at bounding box center [259, 134] width 267 height 38
click at [278, 130] on textarea at bounding box center [259, 134] width 267 height 38
click at [276, 131] on textarea at bounding box center [259, 134] width 267 height 38
click at [267, 124] on textarea at bounding box center [259, 134] width 267 height 38
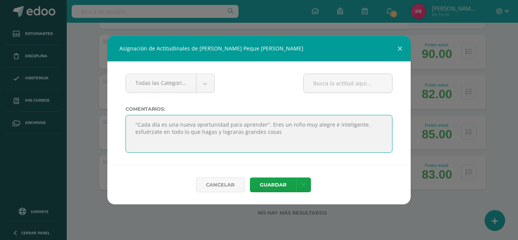
click at [277, 134] on textarea at bounding box center [259, 134] width 267 height 38
click at [286, 135] on textarea at bounding box center [259, 134] width 267 height 38
click at [134, 124] on textarea at bounding box center [259, 134] width 267 height 38
click at [137, 124] on textarea at bounding box center [259, 134] width 267 height 38
click at [282, 132] on textarea at bounding box center [259, 134] width 267 height 38
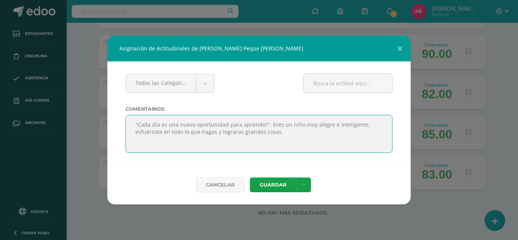
click at [135, 123] on textarea at bounding box center [259, 134] width 267 height 38
click at [278, 138] on textarea at bounding box center [259, 134] width 267 height 38
click at [276, 131] on textarea at bounding box center [259, 134] width 267 height 38
click at [310, 125] on textarea at bounding box center [259, 134] width 267 height 38
click at [275, 134] on textarea at bounding box center [259, 134] width 267 height 38
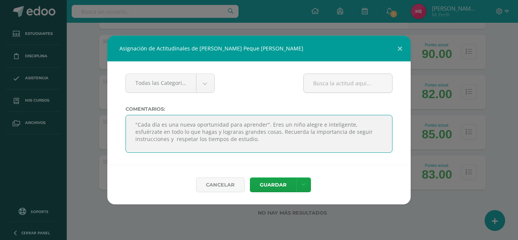
click at [135, 123] on textarea at bounding box center [259, 134] width 267 height 38
click at [217, 143] on textarea at bounding box center [259, 134] width 267 height 38
click at [218, 142] on textarea at bounding box center [259, 134] width 267 height 38
click at [211, 131] on textarea at bounding box center [259, 134] width 267 height 38
type textarea ""Cada día es una nueva oportunidad para aprender". Eres un niño alegre e inteli…"
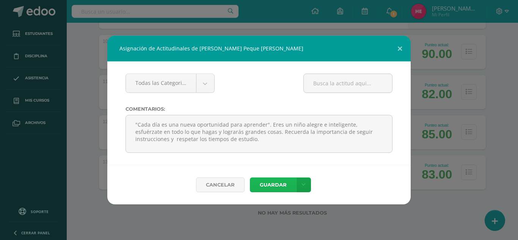
click at [277, 185] on button "Guardar" at bounding box center [273, 185] width 46 height 15
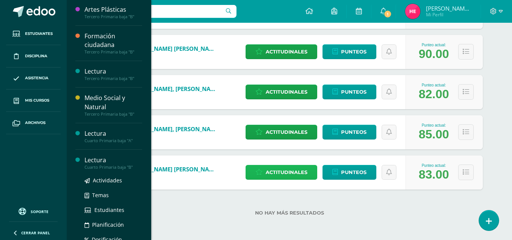
scroll to position [332, 0]
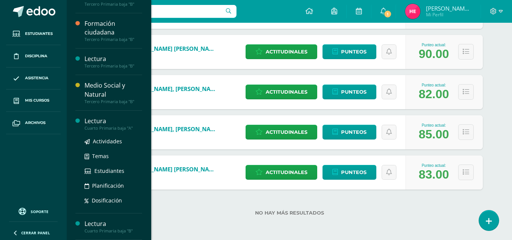
click at [96, 119] on div "Lectura" at bounding box center [114, 121] width 58 height 9
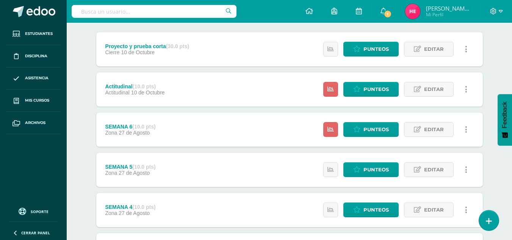
scroll to position [94, 0]
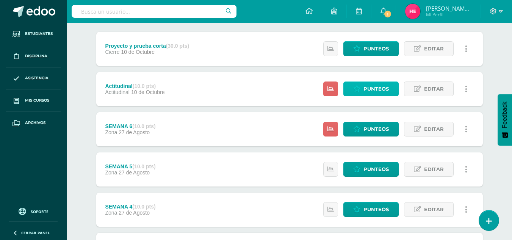
click at [371, 85] on span "Punteos" at bounding box center [376, 89] width 25 height 14
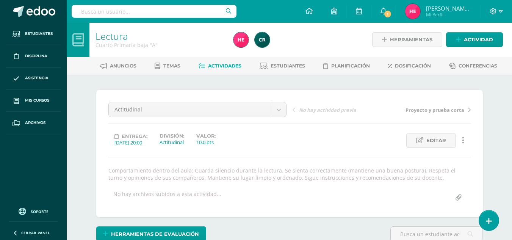
scroll to position [1, 0]
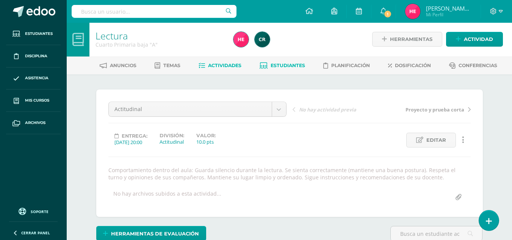
click at [289, 65] on span "Estudiantes" at bounding box center [288, 66] width 35 height 6
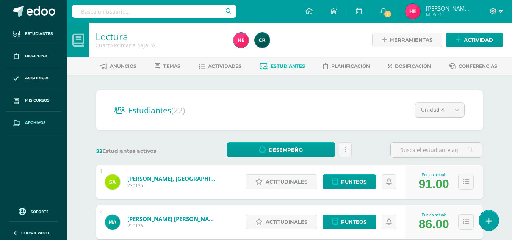
click at [42, 124] on span "Archivos" at bounding box center [35, 123] width 20 height 6
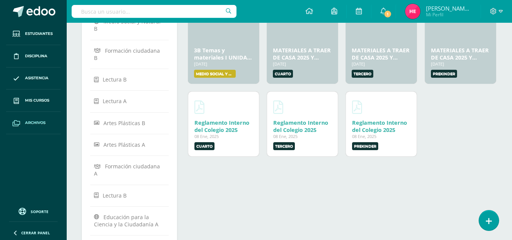
scroll to position [95, 0]
click at [100, 99] on ul "Todos los archivos Eventos Notificaciones Medio Social y Natural B Formación ci…" at bounding box center [129, 168] width 71 height 434
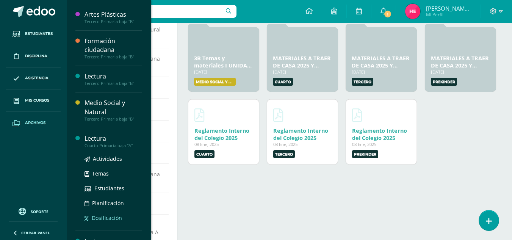
scroll to position [332, 0]
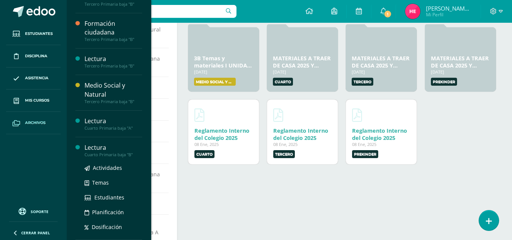
click at [104, 151] on div "Lectura" at bounding box center [114, 147] width 58 height 9
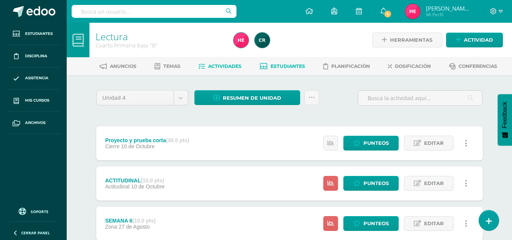
click at [288, 67] on span "Estudiantes" at bounding box center [288, 66] width 35 height 6
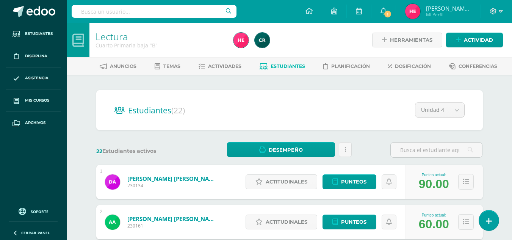
click at [166, 12] on input "text" at bounding box center [154, 11] width 165 height 13
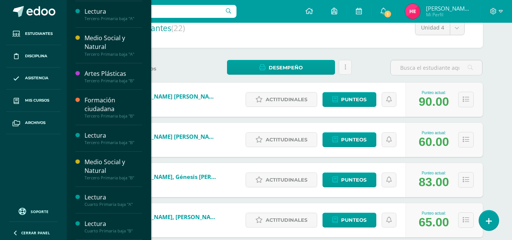
scroll to position [83, 0]
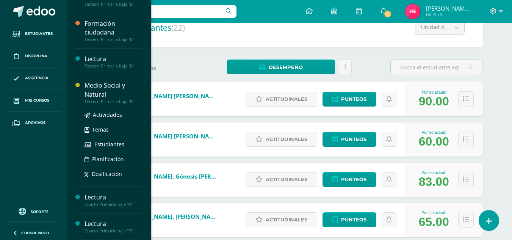
click at [106, 86] on div "Medio Social y Natural" at bounding box center [114, 89] width 58 height 17
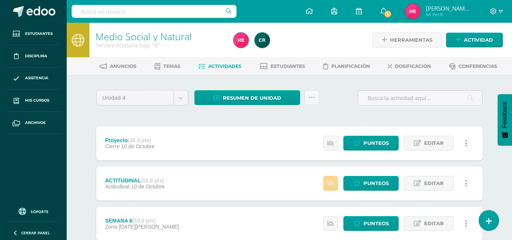
click at [335, 182] on link at bounding box center [331, 183] width 15 height 15
click at [369, 183] on span "Punteos" at bounding box center [376, 183] width 25 height 14
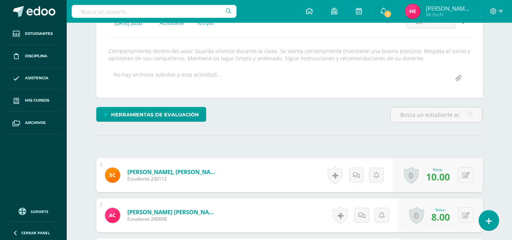
scroll to position [112, 0]
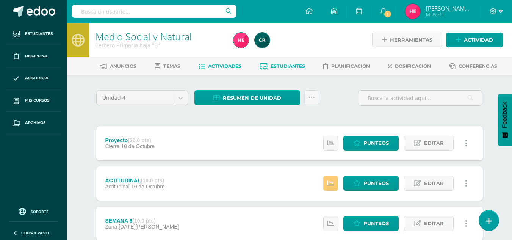
click at [283, 64] on span "Estudiantes" at bounding box center [288, 66] width 35 height 6
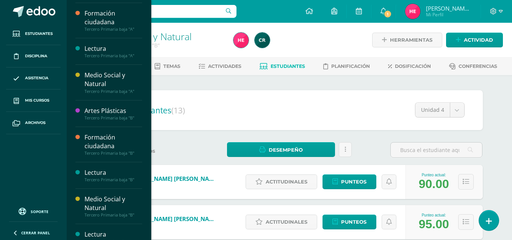
scroll to position [297, 0]
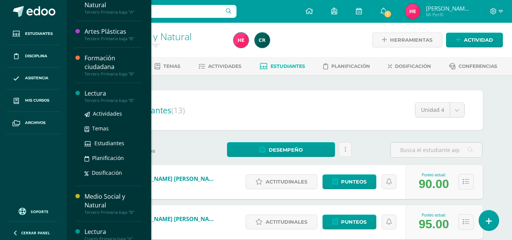
click at [93, 90] on div "Lectura" at bounding box center [114, 93] width 58 height 9
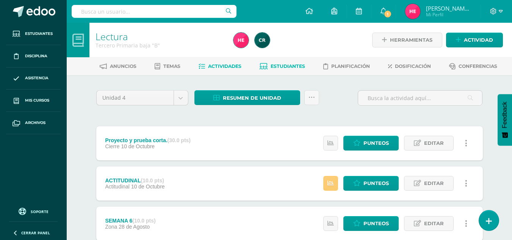
click at [291, 67] on span "Estudiantes" at bounding box center [288, 66] width 35 height 6
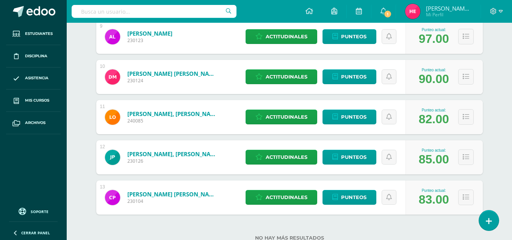
scroll to position [492, 0]
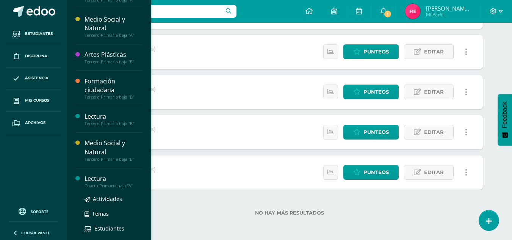
scroll to position [247, 0]
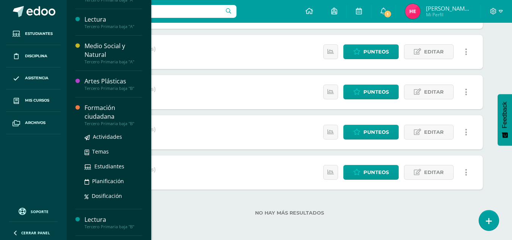
click at [111, 110] on div "Formación ciudadana" at bounding box center [114, 112] width 58 height 17
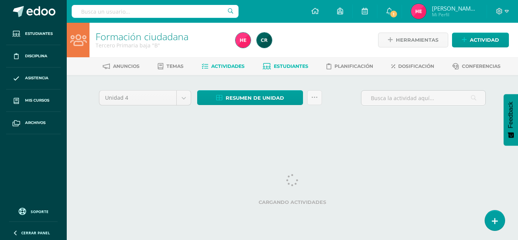
click at [293, 68] on span "Estudiantes" at bounding box center [291, 66] width 35 height 6
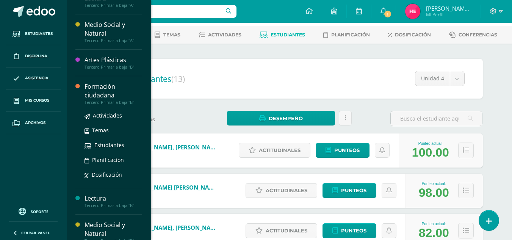
scroll to position [259, 0]
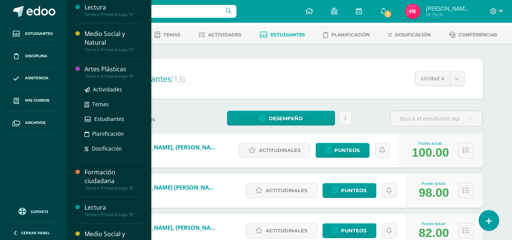
click at [113, 67] on div "Artes Plásticas" at bounding box center [114, 69] width 58 height 9
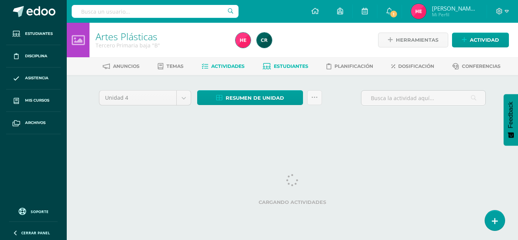
click at [285, 66] on span "Estudiantes" at bounding box center [291, 66] width 35 height 6
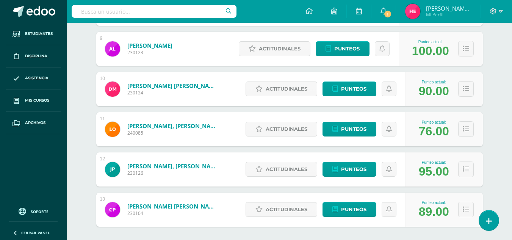
scroll to position [492, 0]
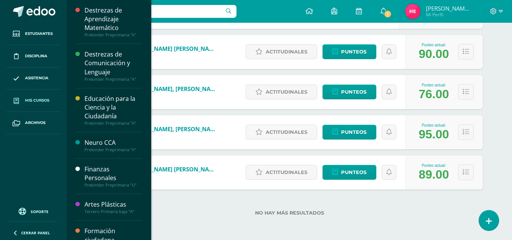
click at [42, 97] on link "Mis cursos" at bounding box center [33, 101] width 55 height 22
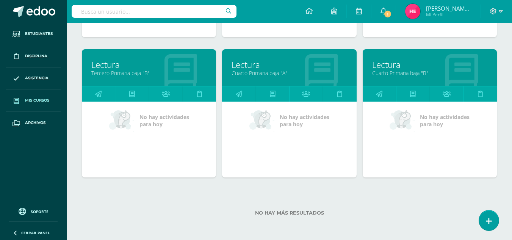
scroll to position [255, 0]
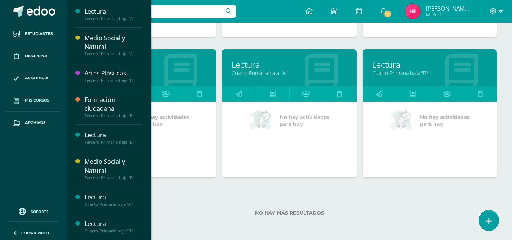
click at [46, 93] on link "Mis cursos" at bounding box center [33, 101] width 55 height 22
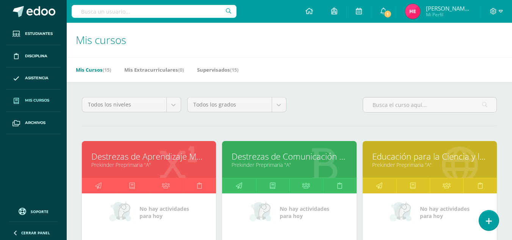
click at [215, 160] on div at bounding box center [178, 160] width 75 height 51
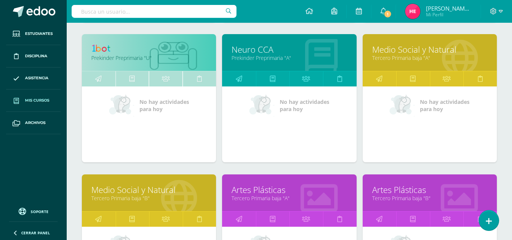
scroll to position [248, 0]
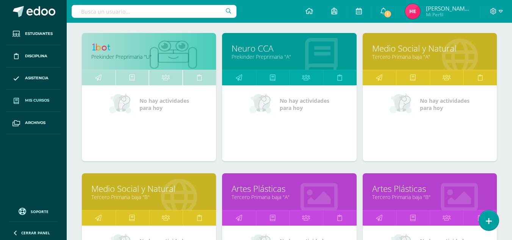
click at [424, 54] on link "Tercero Primaria baja "A"" at bounding box center [429, 56] width 115 height 7
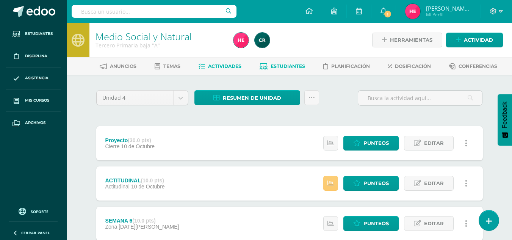
click at [296, 66] on span "Estudiantes" at bounding box center [288, 66] width 35 height 6
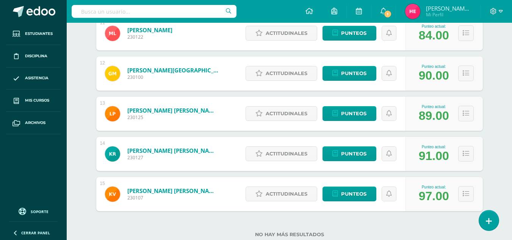
scroll to position [572, 0]
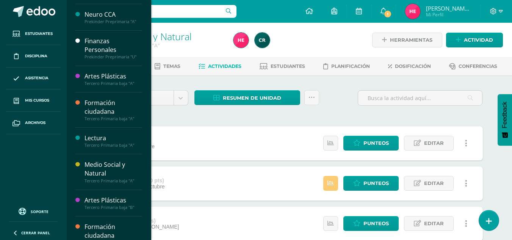
scroll to position [211, 0]
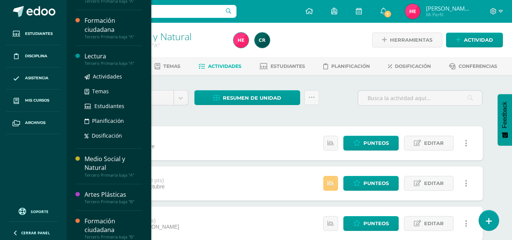
click at [97, 57] on div "Lectura" at bounding box center [114, 56] width 58 height 9
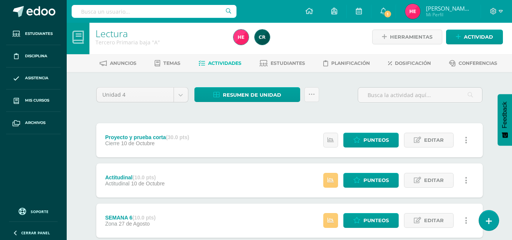
scroll to position [3, 0]
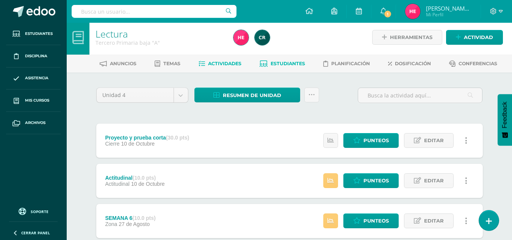
click at [292, 61] on span "Estudiantes" at bounding box center [288, 64] width 35 height 6
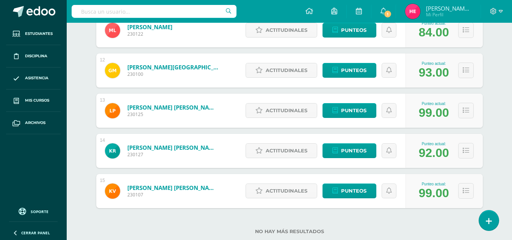
scroll to position [572, 0]
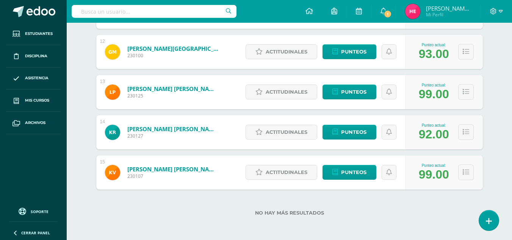
click at [199, 205] on div "No hay más resultados" at bounding box center [289, 207] width 387 height 35
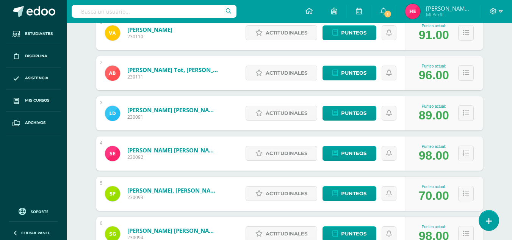
scroll to position [0, 0]
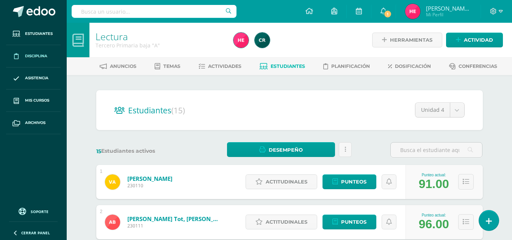
click at [33, 53] on span "Disciplina" at bounding box center [36, 56] width 22 height 6
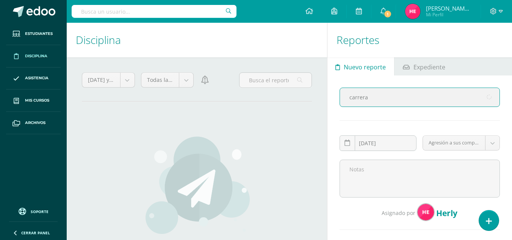
type input "carrera"
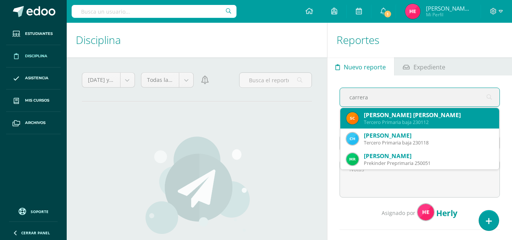
click at [398, 117] on div "[PERSON_NAME] [PERSON_NAME]" at bounding box center [428, 115] width 129 height 8
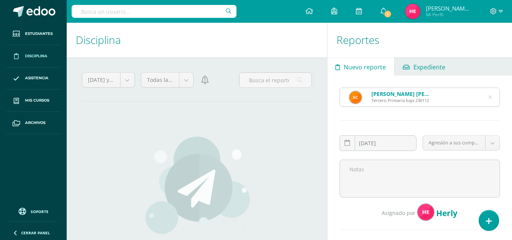
click at [421, 63] on span "Expediente" at bounding box center [430, 67] width 32 height 18
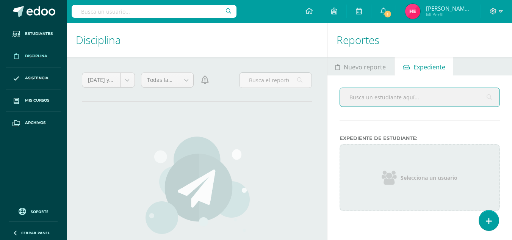
click at [410, 95] on input "text" at bounding box center [420, 97] width 160 height 19
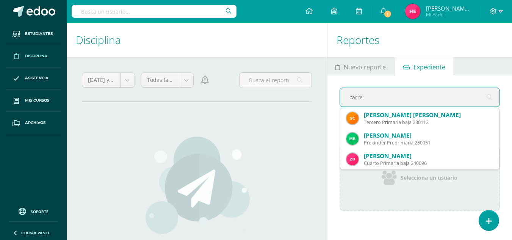
type input "carrer"
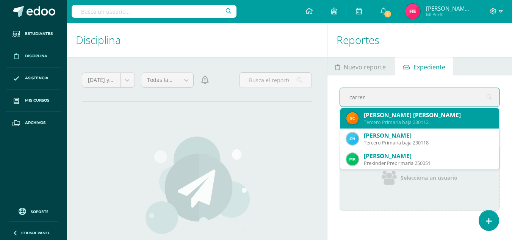
click at [415, 115] on div "[PERSON_NAME] [PERSON_NAME]" at bounding box center [428, 115] width 129 height 8
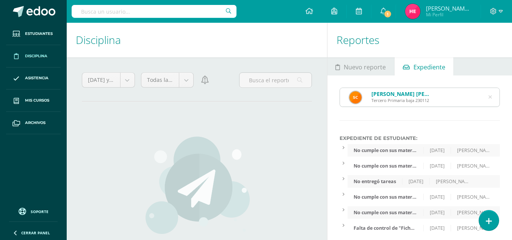
click at [490, 97] on icon at bounding box center [490, 97] width 3 height 19
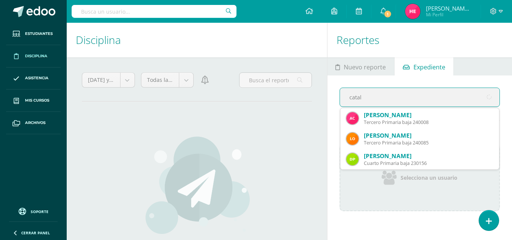
type input "catala"
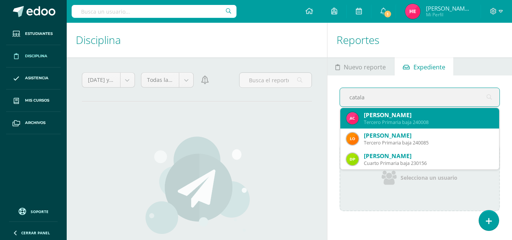
click at [427, 114] on div "[PERSON_NAME]" at bounding box center [428, 115] width 129 height 8
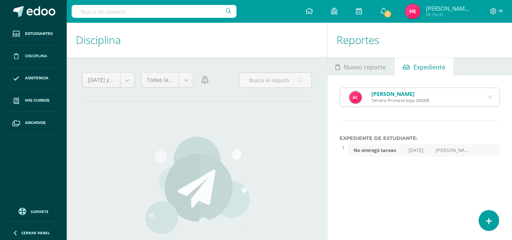
click at [433, 66] on span "Expediente" at bounding box center [430, 67] width 32 height 18
click at [492, 98] on icon at bounding box center [490, 97] width 19 height 3
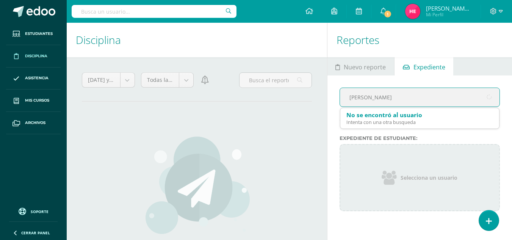
type input "[PERSON_NAME]"
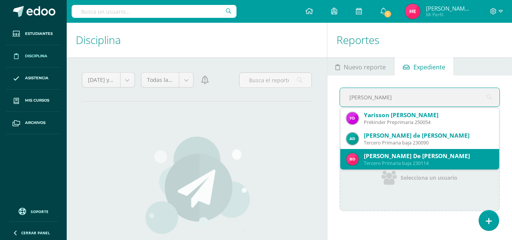
click at [416, 155] on div "[PERSON_NAME] De [PERSON_NAME]" at bounding box center [428, 156] width 129 height 8
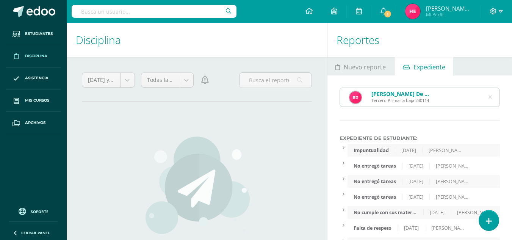
click at [490, 98] on icon at bounding box center [490, 97] width 16 height 16
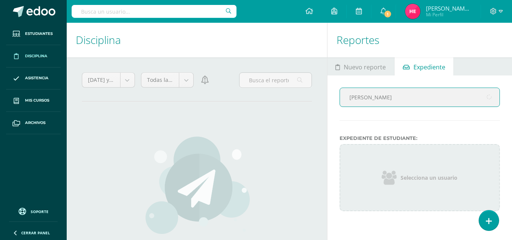
type input "[PERSON_NAME]"
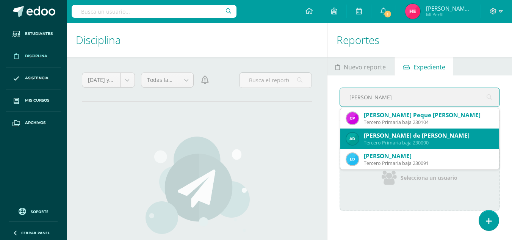
click at [459, 137] on div "[PERSON_NAME] de [PERSON_NAME]" at bounding box center [428, 136] width 129 height 8
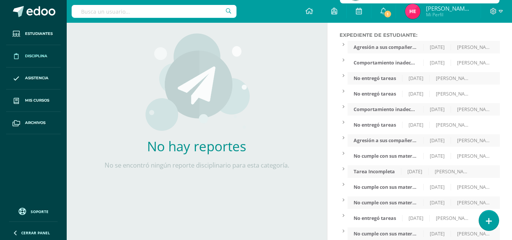
scroll to position [102, 0]
